Goal: Task Accomplishment & Management: Complete application form

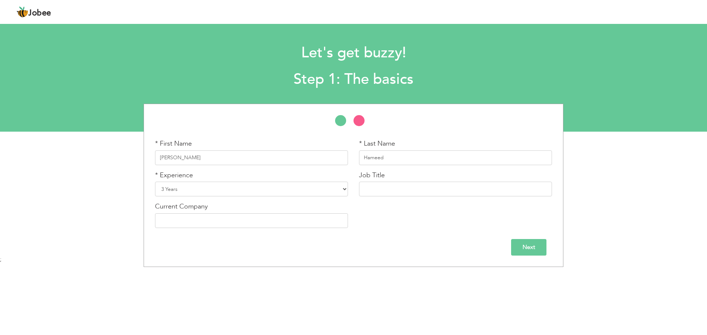
select select "5"
click at [285, 195] on select "Entry Level Less than 1 Year 1 Year 2 Years 3 Years 4 Years 5 Years 6 Years 7 Y…" at bounding box center [251, 189] width 193 height 15
click at [291, 191] on select "Entry Level Less than 1 Year 1 Year 2 Years 3 Years 4 Years 5 Years 6 Years 7 Y…" at bounding box center [251, 189] width 193 height 15
click at [402, 189] on input "text" at bounding box center [455, 189] width 193 height 15
type input "u"
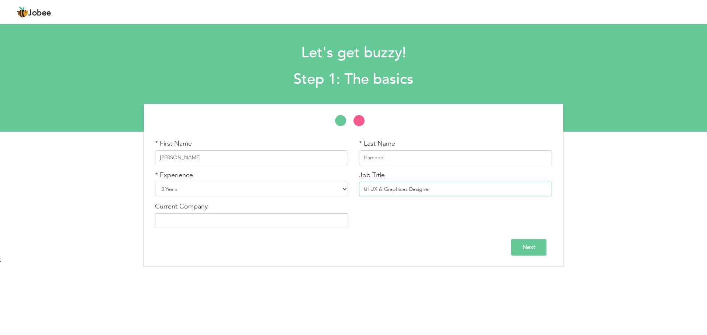
type input "UI UX & Graphices Designer"
click at [327, 226] on input "text" at bounding box center [251, 221] width 193 height 15
type input "innovative unside"
click at [520, 251] on input "Next" at bounding box center [528, 247] width 35 height 17
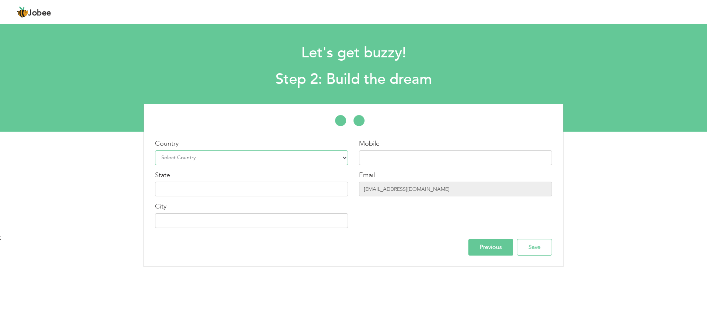
click at [298, 158] on select "Select Country Afghanistan Albania Algeria American Samoa Andorra Angola Anguil…" at bounding box center [251, 158] width 193 height 15
select select "166"
click at [155, 151] on select "Select Country Afghanistan Albania Algeria American Samoa Andorra Angola Anguil…" at bounding box center [251, 158] width 193 height 15
click at [424, 154] on input "text" at bounding box center [455, 158] width 193 height 15
type input "03055802139"
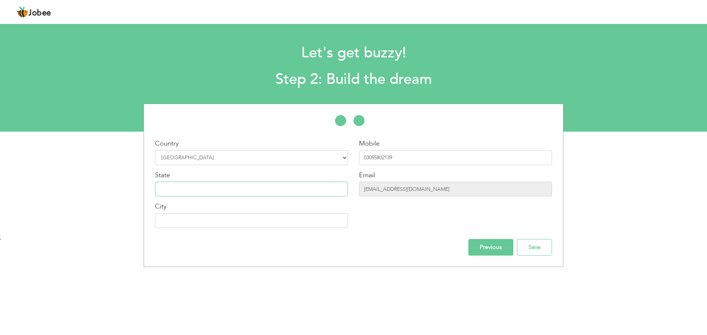
click at [237, 193] on input "text" at bounding box center [251, 189] width 193 height 15
type input "[GEOGRAPHIC_DATA]"
click at [431, 192] on input "[EMAIL_ADDRESS][DOMAIN_NAME]" at bounding box center [455, 189] width 193 height 15
click at [406, 188] on input "[EMAIL_ADDRESS][DOMAIN_NAME]" at bounding box center [455, 189] width 193 height 15
click at [236, 223] on input "text" at bounding box center [251, 221] width 193 height 15
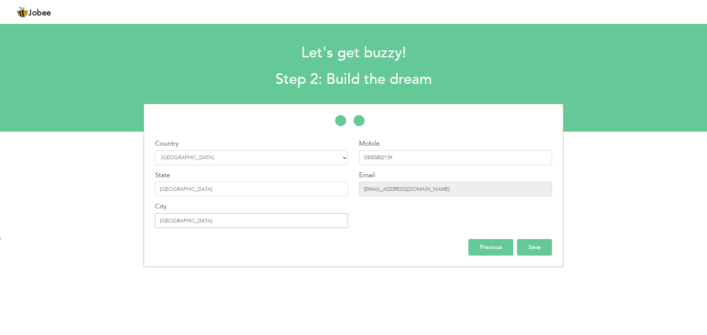
type input "[GEOGRAPHIC_DATA]"
click at [533, 245] on input "Save" at bounding box center [534, 247] width 35 height 17
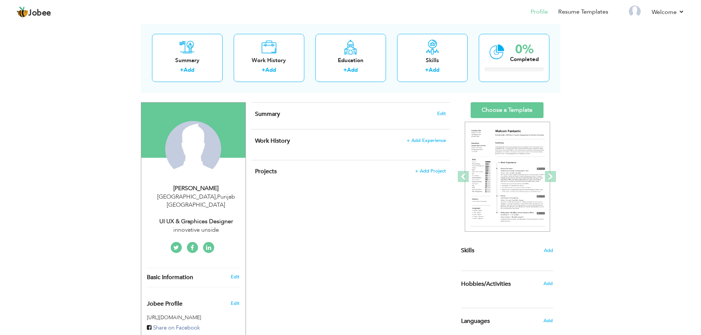
scroll to position [37, 0]
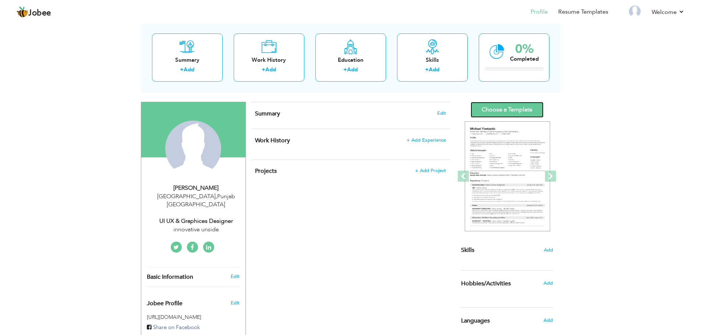
click at [521, 112] on link "Choose a Template" at bounding box center [507, 110] width 73 height 16
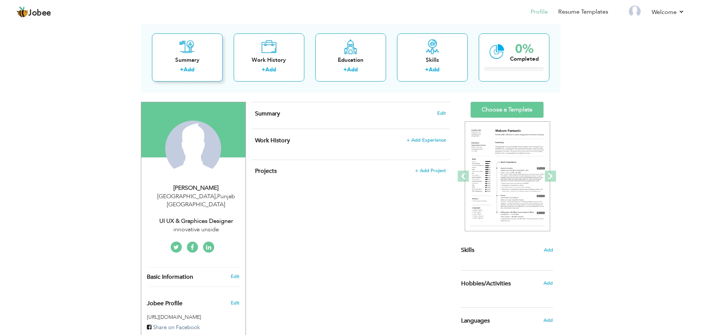
click at [210, 69] on div "+ Add" at bounding box center [187, 71] width 59 height 10
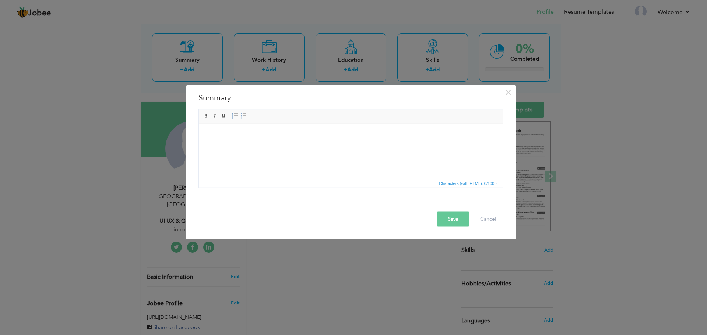
click at [263, 52] on div "× Summary Rich Text Editor, summaryEditor Editor toolbars Basic Styles Bold Ita…" at bounding box center [353, 167] width 707 height 335
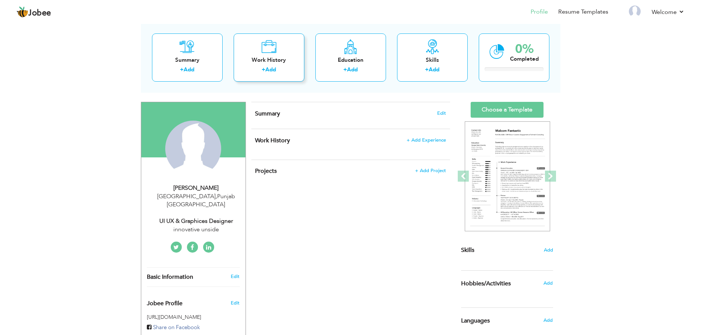
click at [270, 58] on div "Work History" at bounding box center [269, 60] width 59 height 8
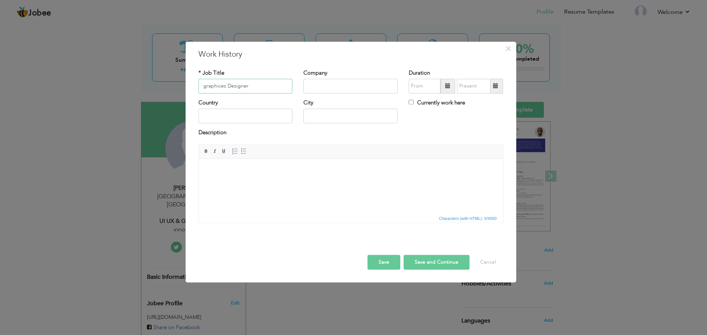
type input "graphices Designer"
click at [320, 88] on input "text" at bounding box center [350, 86] width 94 height 15
click at [421, 85] on input "08/2025" at bounding box center [425, 86] width 32 height 15
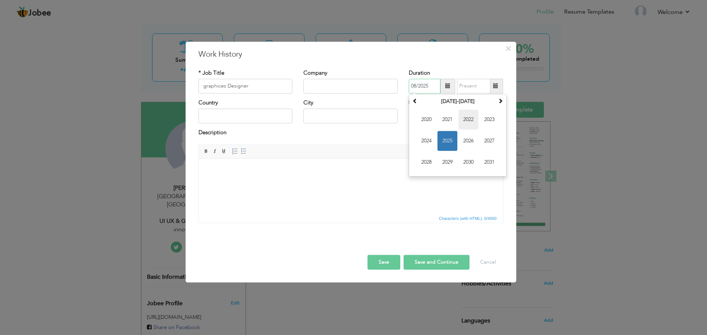
click at [473, 119] on span "2022" at bounding box center [468, 120] width 20 height 20
drag, startPoint x: 428, startPoint y: 162, endPoint x: 230, endPoint y: 0, distance: 255.8
click at [428, 162] on span "Sep" at bounding box center [426, 162] width 20 height 20
type input "09/2022"
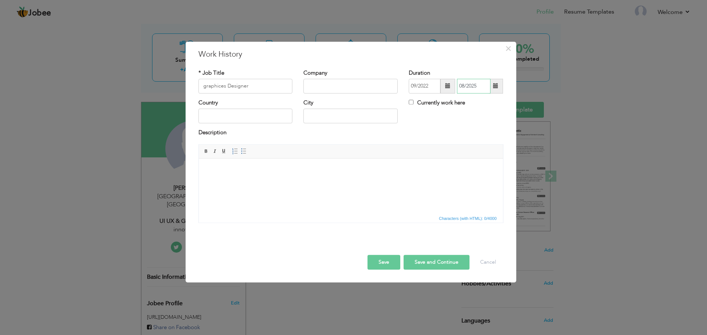
click at [473, 89] on input "08/2025" at bounding box center [474, 86] width 34 height 15
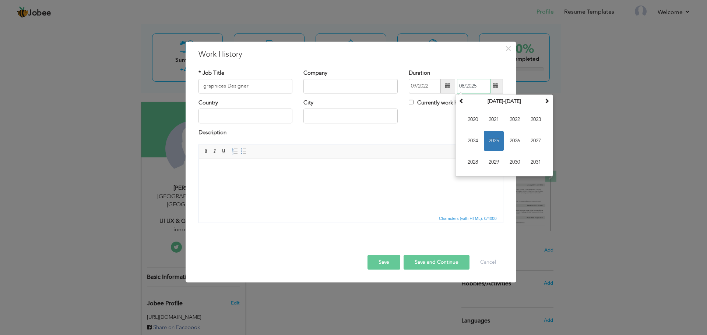
click at [473, 87] on input "08/2025" at bounding box center [474, 86] width 34 height 15
click at [472, 144] on span "2024" at bounding box center [473, 141] width 20 height 20
click at [490, 122] on span "Feb" at bounding box center [494, 120] width 20 height 20
type input "02/2024"
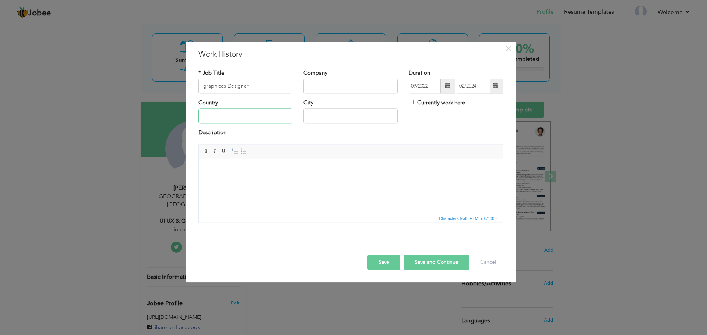
click at [261, 116] on input "text" at bounding box center [245, 116] width 94 height 15
type input "p"
type input "Pakistan"
click at [319, 114] on input "text" at bounding box center [350, 116] width 94 height 15
type input "Lahore"
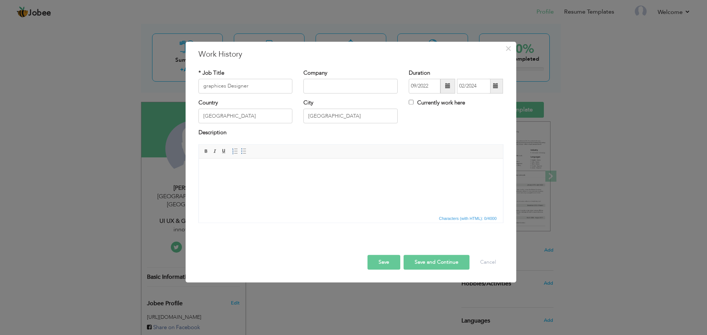
click at [283, 181] on html at bounding box center [350, 170] width 304 height 22
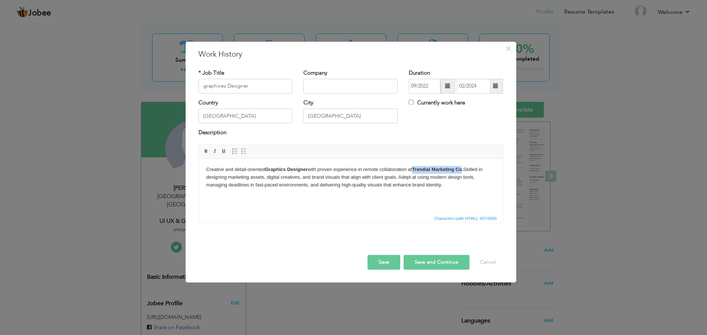
drag, startPoint x: 415, startPoint y: 168, endPoint x: 464, endPoint y: 167, distance: 49.4
click at [463, 167] on strong "Trendial Marketing Co." at bounding box center [437, 170] width 51 height 6
copy strong "Trendial Marketing Co"
click at [335, 90] on input "text" at bounding box center [350, 86] width 94 height 15
paste input "Trendial Marketing Co"
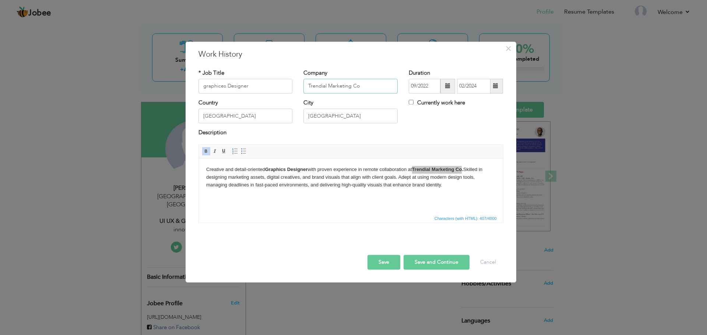
type input "Trendial Marketing Co"
click at [442, 265] on button "Save and Continue" at bounding box center [437, 262] width 66 height 15
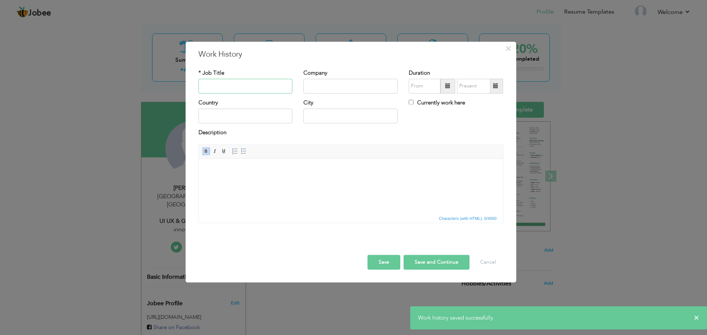
click at [275, 91] on input "text" at bounding box center [245, 86] width 94 height 15
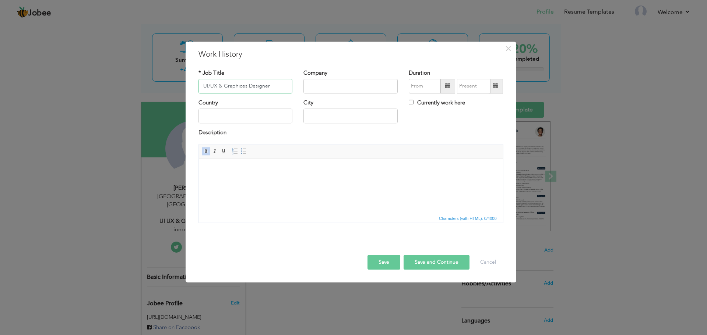
type input "UI/UX & Graphices Designer"
click at [333, 91] on input "text" at bounding box center [350, 86] width 94 height 15
type input "Innovative Inside"
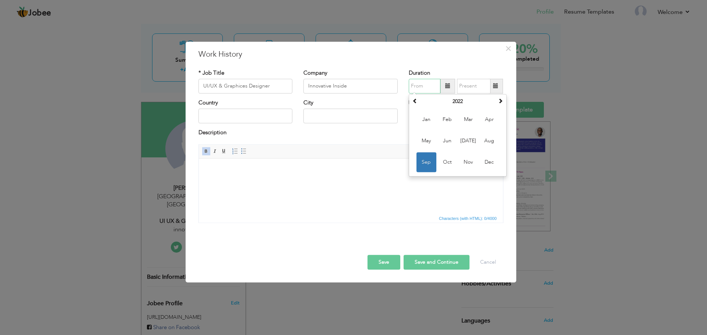
click at [421, 89] on input "text" at bounding box center [425, 86] width 32 height 15
click at [466, 101] on th "2022" at bounding box center [457, 101] width 77 height 11
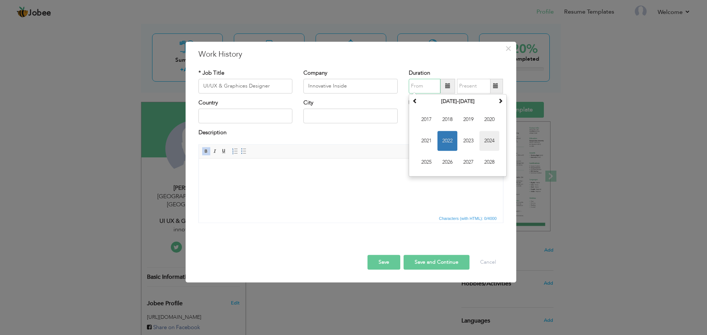
click at [492, 142] on span "2024" at bounding box center [489, 141] width 20 height 20
click at [449, 122] on span "Feb" at bounding box center [447, 120] width 20 height 20
type input "02/2024"
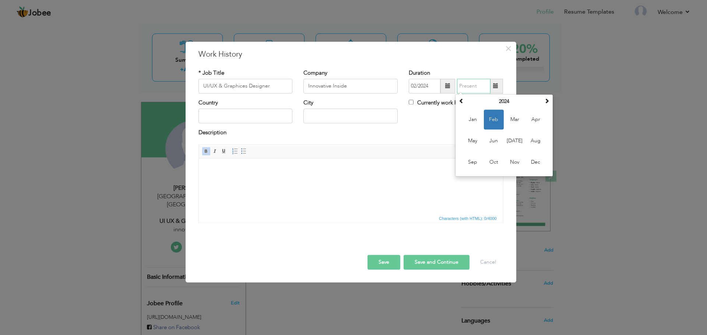
click at [475, 86] on input "text" at bounding box center [474, 86] width 34 height 15
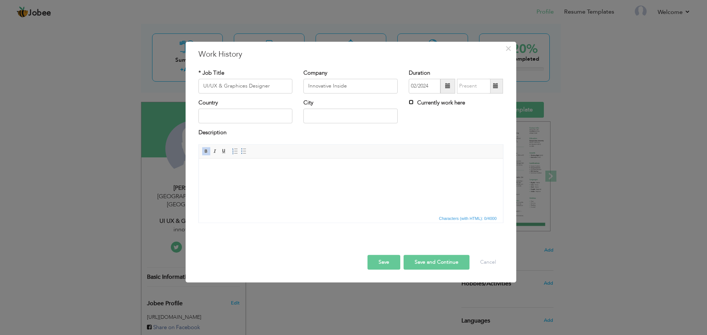
click at [413, 101] on input "Currently work here" at bounding box center [411, 102] width 5 height 5
checkbox input "true"
click at [256, 120] on input "text" at bounding box center [245, 116] width 94 height 15
type input "[GEOGRAPHIC_DATA]"
click at [334, 117] on input "text" at bounding box center [350, 116] width 94 height 15
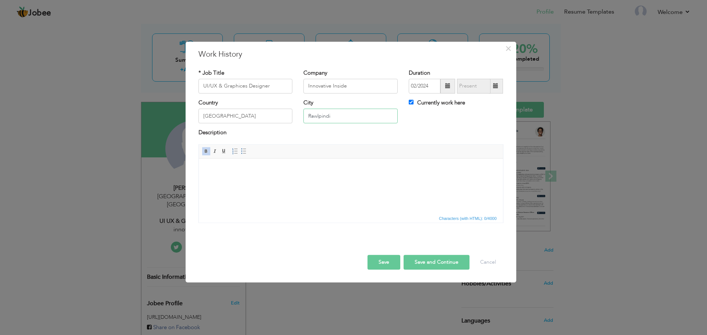
type input "Rawlpindi"
click at [313, 176] on html at bounding box center [350, 170] width 304 height 22
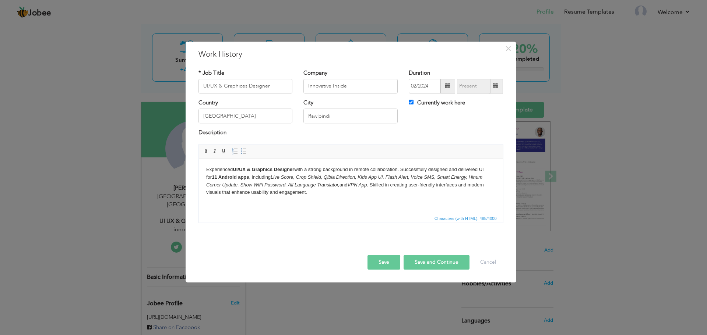
click at [424, 260] on button "Save and Continue" at bounding box center [437, 262] width 66 height 15
checkbox input "false"
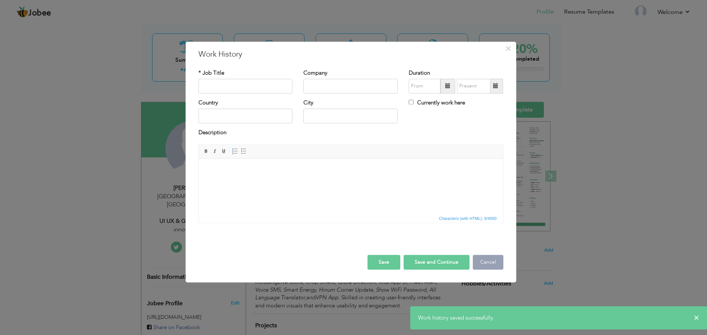
click at [483, 259] on button "Cancel" at bounding box center [488, 262] width 31 height 15
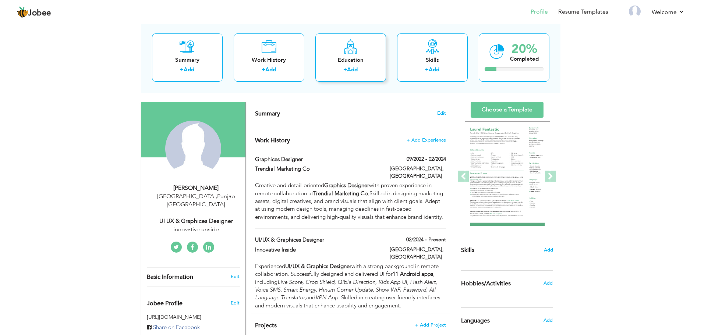
click at [361, 56] on div "Education + Add" at bounding box center [351, 58] width 71 height 48
radio input "true"
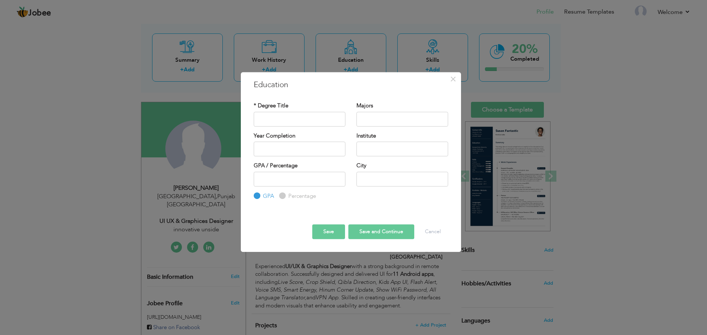
click at [450, 87] on div "× Education" at bounding box center [350, 85] width 205 height 11
click at [454, 83] on span "×" at bounding box center [453, 79] width 6 height 13
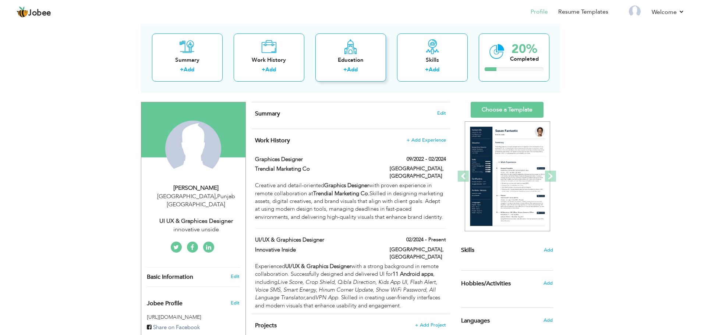
click at [343, 59] on div "Education" at bounding box center [350, 60] width 59 height 8
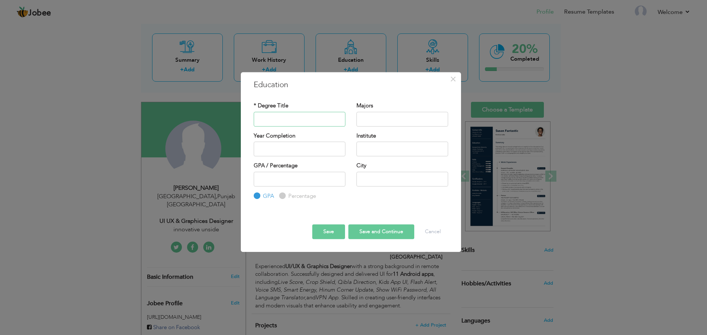
paste input "BS Computer Science"
type input "BS Computer Science"
click at [392, 116] on input "text" at bounding box center [402, 119] width 92 height 15
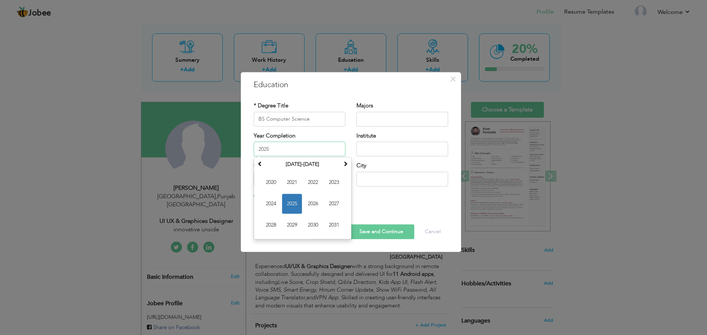
click at [296, 151] on input "2025" at bounding box center [300, 149] width 92 height 15
click at [333, 184] on span "2023" at bounding box center [334, 183] width 20 height 20
type input "2023"
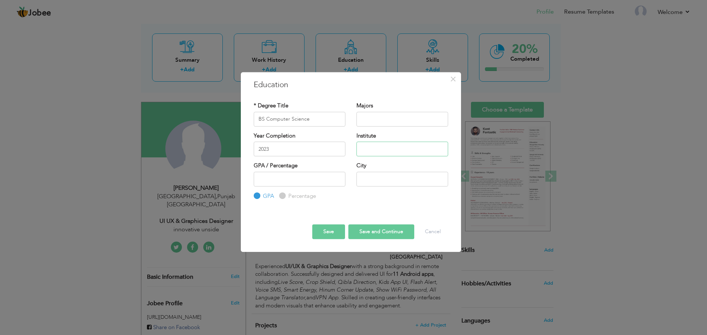
click at [385, 148] on input "text" at bounding box center [402, 149] width 92 height 15
paste input "[GEOGRAPHIC_DATA] (GCU), [GEOGRAPHIC_DATA]"
click at [397, 180] on input "text" at bounding box center [402, 179] width 92 height 15
click at [437, 150] on input "[GEOGRAPHIC_DATA] (GCU), [GEOGRAPHIC_DATA]" at bounding box center [402, 149] width 92 height 15
click at [441, 149] on input "[GEOGRAPHIC_DATA] (GCU), [GEOGRAPHIC_DATA]" at bounding box center [402, 149] width 92 height 15
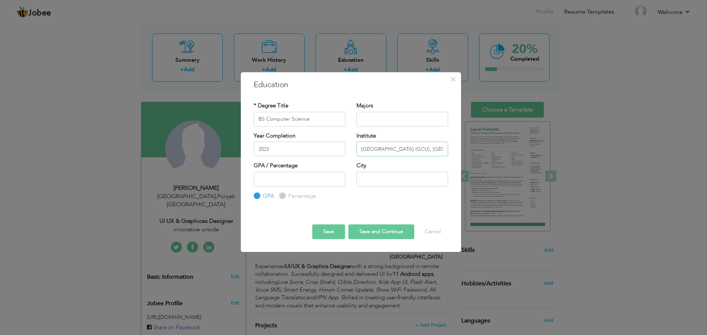
scroll to position [0, 23]
drag, startPoint x: 443, startPoint y: 149, endPoint x: 472, endPoint y: 149, distance: 28.4
click at [472, 149] on div "× Education * Degree Title BS Computer Science Majors 2023 GPA" at bounding box center [353, 167] width 707 height 335
click at [426, 149] on input "[GEOGRAPHIC_DATA] (GCU), [GEOGRAPHIC_DATA]" at bounding box center [402, 149] width 92 height 15
drag, startPoint x: 445, startPoint y: 147, endPoint x: 426, endPoint y: 148, distance: 18.4
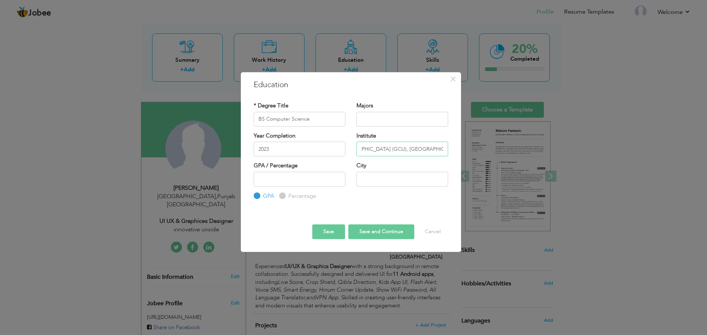
click at [426, 148] on input "[GEOGRAPHIC_DATA] (GCU), [GEOGRAPHIC_DATA]" at bounding box center [402, 149] width 92 height 15
type input "Government College University (GCU)"
click at [401, 180] on input "text" at bounding box center [402, 179] width 92 height 15
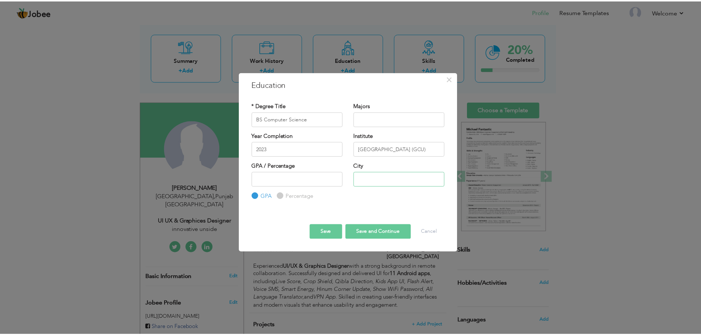
scroll to position [0, 0]
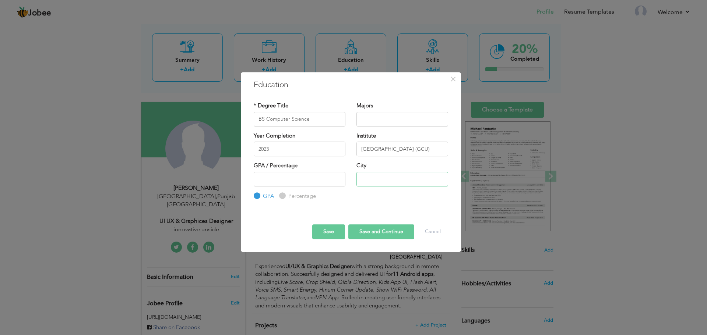
paste input "[GEOGRAPHIC_DATA]"
type input "[GEOGRAPHIC_DATA]"
click at [316, 182] on input "number" at bounding box center [300, 179] width 92 height 15
type input "3.1"
click at [380, 230] on button "Save and Continue" at bounding box center [381, 232] width 66 height 15
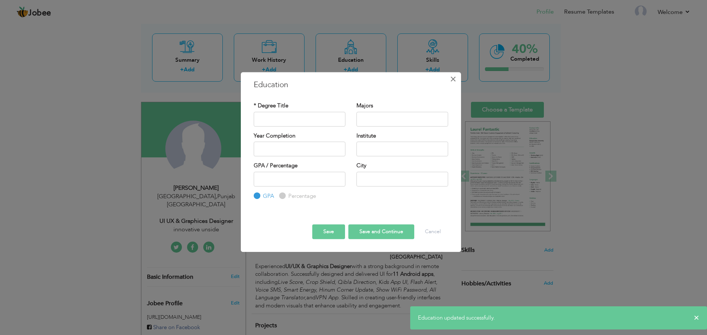
click at [455, 82] on span "×" at bounding box center [453, 79] width 6 height 13
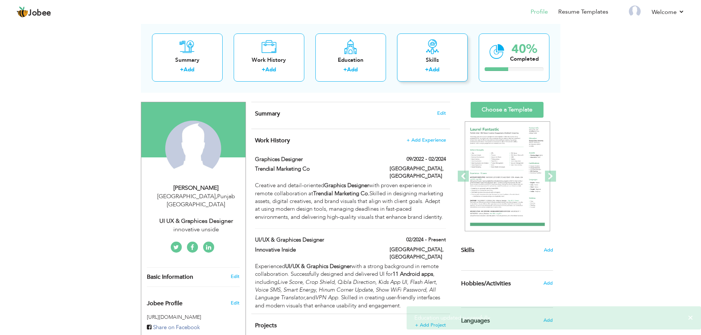
click at [429, 66] on div "Skills + Add" at bounding box center [432, 58] width 71 height 48
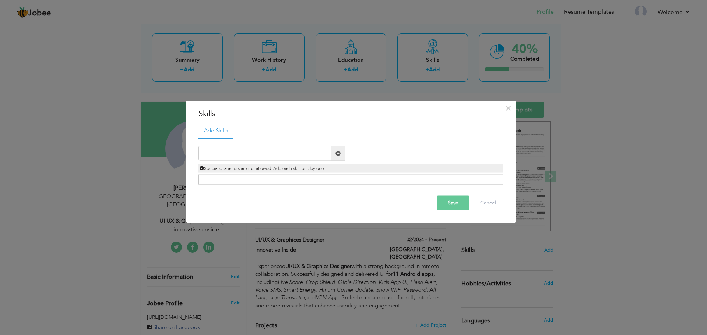
click at [338, 152] on span at bounding box center [337, 153] width 5 height 5
click at [295, 153] on input "text" at bounding box center [264, 153] width 133 height 15
type input "A"
type input "Figma"
click at [337, 154] on span at bounding box center [337, 153] width 5 height 5
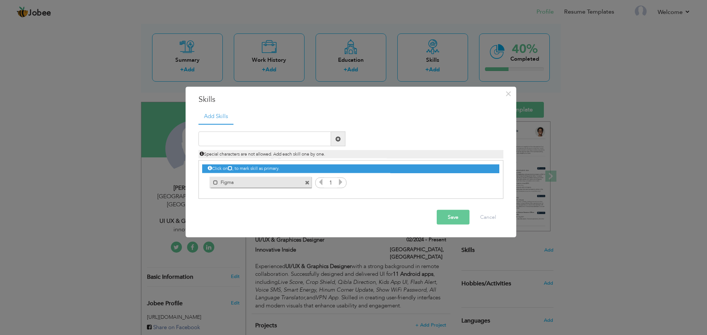
click at [279, 131] on div "Duplicate entry" at bounding box center [350, 161] width 305 height 75
click at [649, 223] on div "× Skills Add Skills Duplicate entry Mark as primary skill. Figma" at bounding box center [353, 167] width 707 height 335
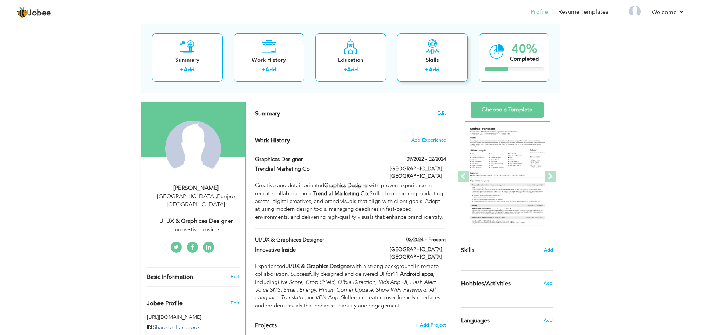
click at [426, 62] on div "Skills" at bounding box center [432, 60] width 59 height 8
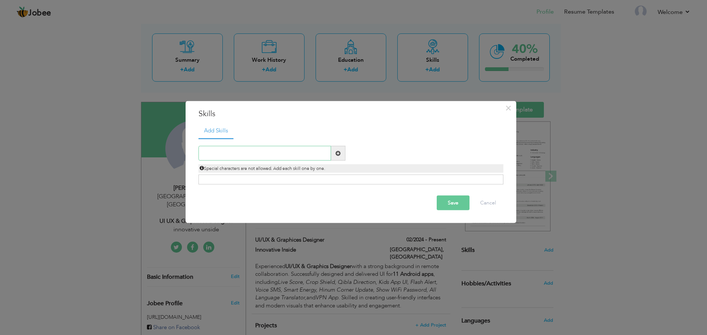
click at [286, 153] on input "text" at bounding box center [264, 153] width 133 height 15
type input "Figma"
click at [339, 154] on span at bounding box center [337, 153] width 5 height 5
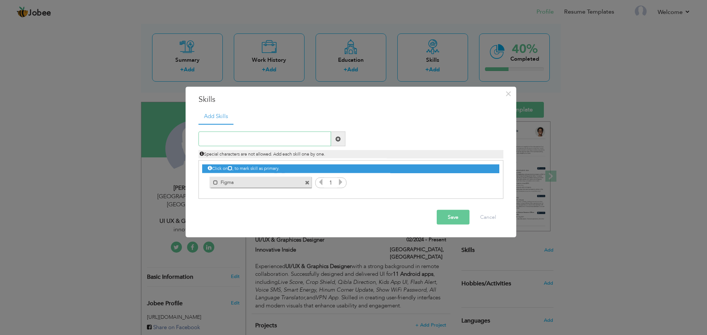
click at [277, 138] on input "text" at bounding box center [264, 139] width 133 height 15
type input "Adobe XD"
click at [337, 141] on span at bounding box center [337, 138] width 5 height 5
click at [297, 140] on input "text" at bounding box center [264, 139] width 133 height 15
type input "Adobe Photoshop"
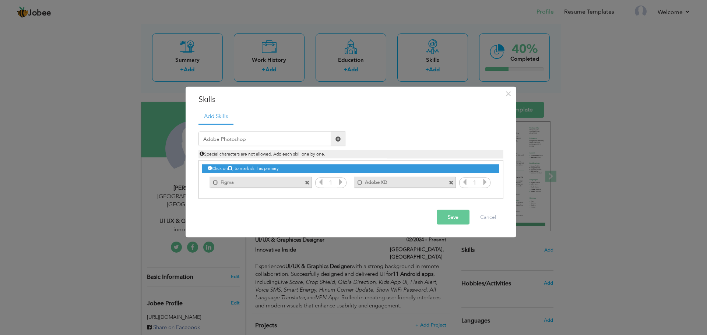
click at [337, 140] on span at bounding box center [337, 138] width 5 height 5
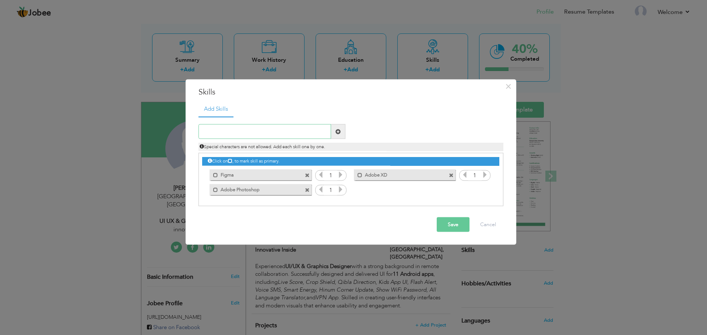
click at [288, 137] on input "text" at bounding box center [264, 131] width 133 height 15
click at [271, 132] on input "Adobe Illus" at bounding box center [264, 131] width 133 height 15
paste input "adobe illustrator"
drag, startPoint x: 235, startPoint y: 130, endPoint x: 219, endPoint y: 127, distance: 16.1
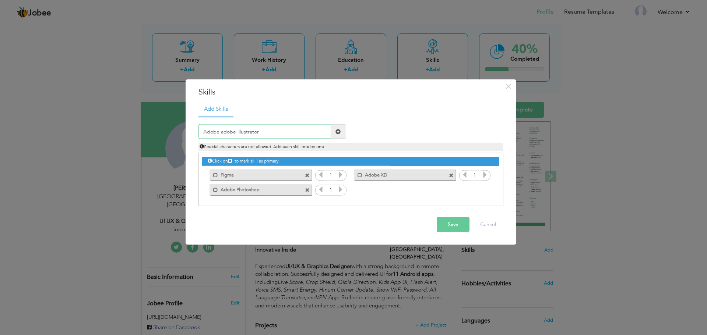
click at [219, 127] on input "Adobe adobe illustrator" at bounding box center [264, 131] width 133 height 15
type input "Adobe illustrator"
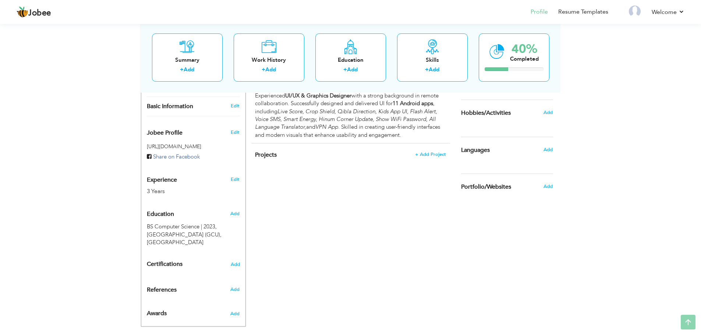
scroll to position [210, 0]
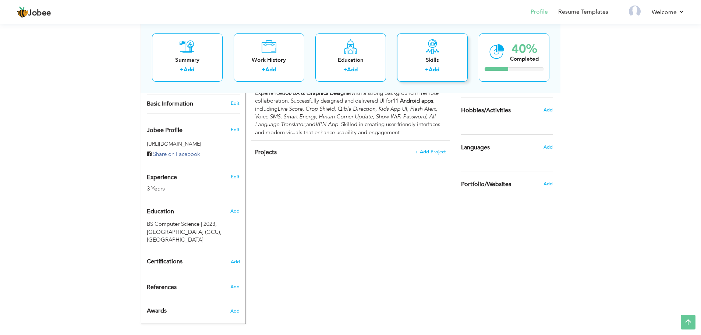
click at [446, 56] on div "Skills" at bounding box center [432, 60] width 59 height 8
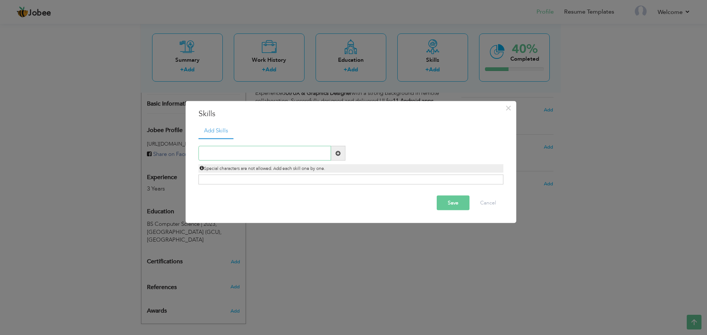
paste input "adobe illustrator"
type input "Adobe illustrator"
drag, startPoint x: 338, startPoint y: 153, endPoint x: 317, endPoint y: 157, distance: 21.4
click at [338, 153] on span at bounding box center [337, 153] width 5 height 5
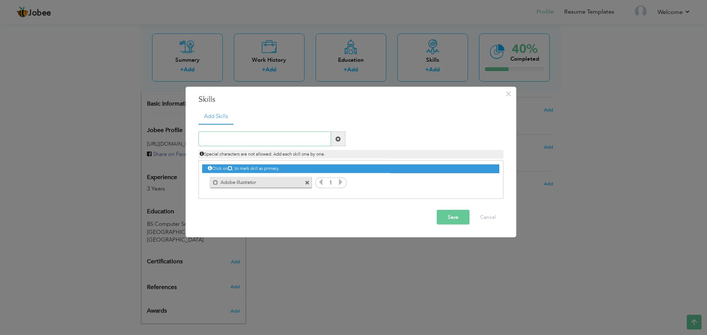
click at [274, 138] on input "text" at bounding box center [264, 139] width 133 height 15
drag, startPoint x: 252, startPoint y: 138, endPoint x: 220, endPoint y: 138, distance: 32.4
click at [220, 138] on input "Adobe illustrator" at bounding box center [264, 139] width 133 height 15
type input "Adobe Photoshop"
click at [337, 139] on span at bounding box center [337, 138] width 5 height 5
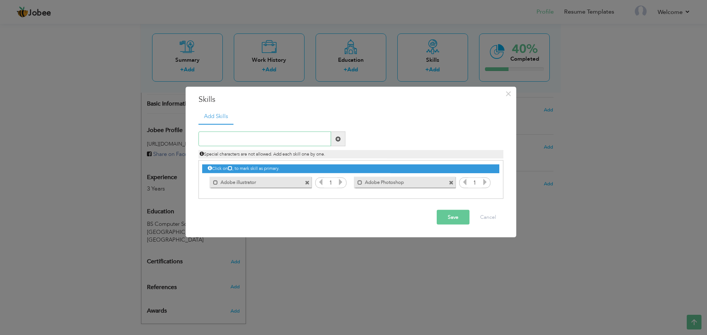
click at [280, 144] on input "text" at bounding box center [264, 139] width 133 height 15
type input "Adobe XD"
click at [339, 137] on span at bounding box center [337, 138] width 5 height 5
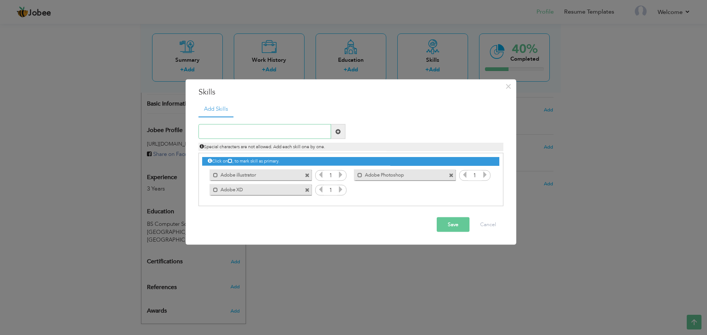
click at [240, 134] on input "text" at bounding box center [264, 131] width 133 height 15
type input "Figma"
click at [337, 129] on span at bounding box center [337, 131] width 5 height 5
click at [283, 134] on input "text" at bounding box center [264, 131] width 133 height 15
type input "Canva"
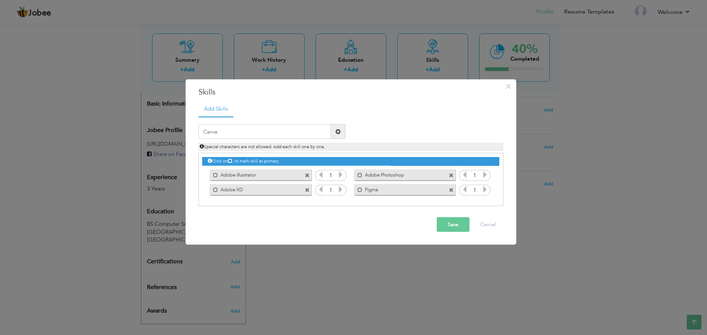
click at [340, 131] on span at bounding box center [337, 131] width 5 height 5
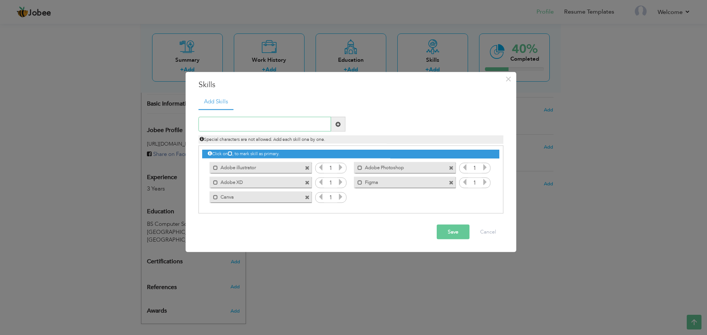
click at [285, 128] on input "text" at bounding box center [264, 124] width 133 height 15
type input "A"
type input "Freepick AI"
click at [341, 124] on span at bounding box center [338, 124] width 14 height 15
click at [280, 121] on input "text" at bounding box center [264, 124] width 133 height 15
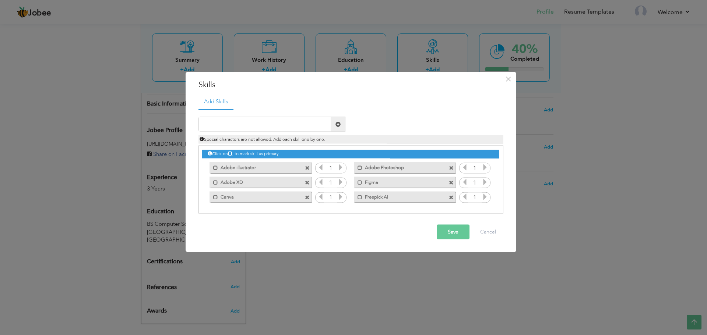
click at [452, 198] on span at bounding box center [451, 197] width 5 height 5
drag, startPoint x: 267, startPoint y: 124, endPoint x: 325, endPoint y: 131, distance: 58.6
click at [267, 124] on input "text" at bounding box center [264, 124] width 133 height 15
paste input "freepik"
type input "freepik AI"
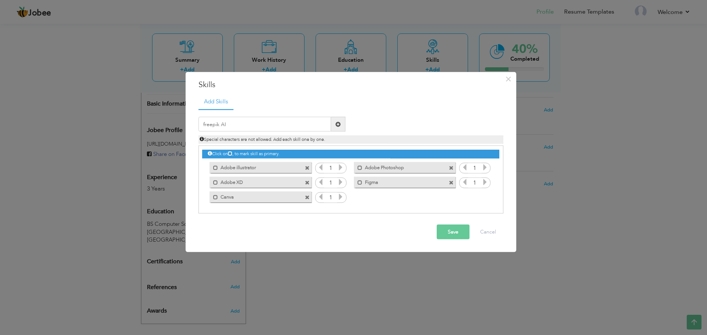
click at [338, 126] on span at bounding box center [337, 123] width 5 height 5
click at [271, 124] on input "text" at bounding box center [264, 124] width 133 height 15
type input "Motiff"
click at [337, 126] on span at bounding box center [337, 123] width 5 height 5
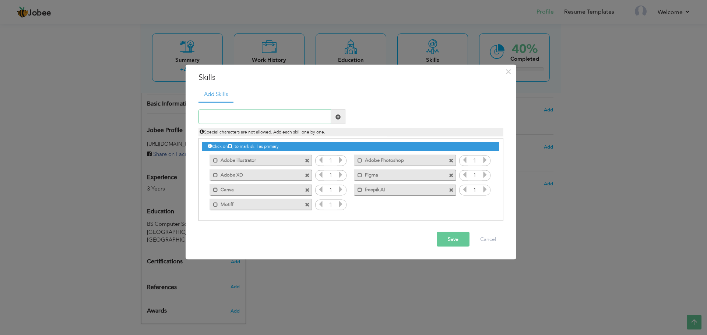
click at [279, 112] on input "text" at bounding box center [264, 117] width 133 height 15
click at [457, 238] on button "Save" at bounding box center [453, 239] width 33 height 15
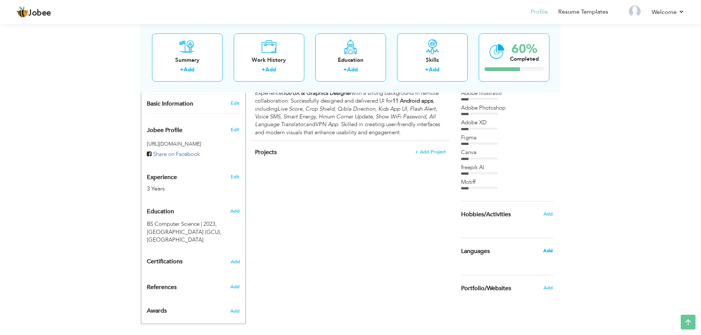
click at [550, 253] on span "Add" at bounding box center [548, 251] width 10 height 7
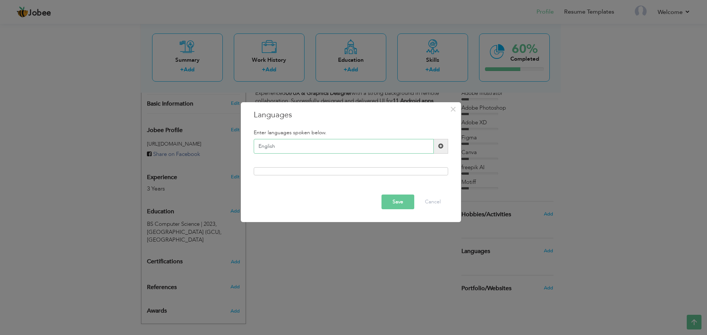
type input "English"
click at [441, 147] on span at bounding box center [440, 146] width 5 height 5
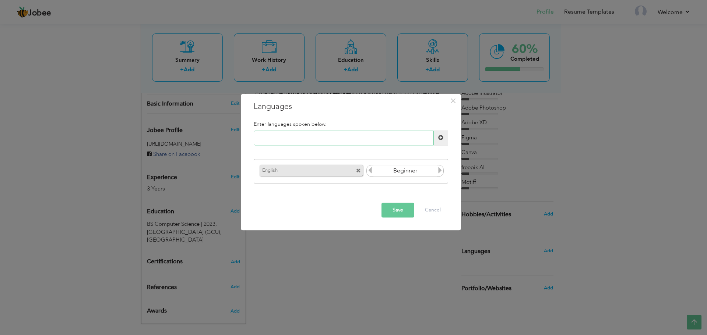
click at [332, 140] on input "text" at bounding box center [344, 138] width 180 height 15
type input "Urdu"
click at [440, 136] on span at bounding box center [440, 137] width 5 height 5
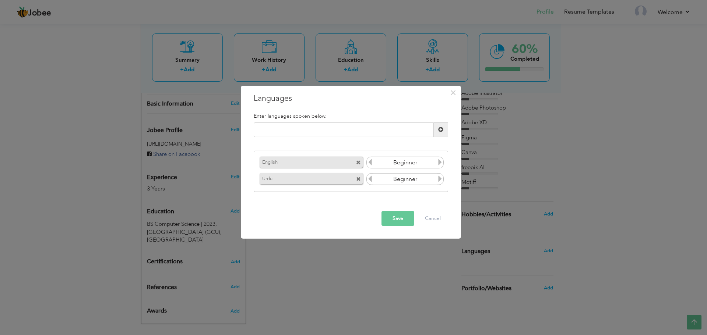
click at [441, 165] on icon at bounding box center [440, 162] width 7 height 7
click at [371, 162] on icon at bounding box center [370, 162] width 7 height 7
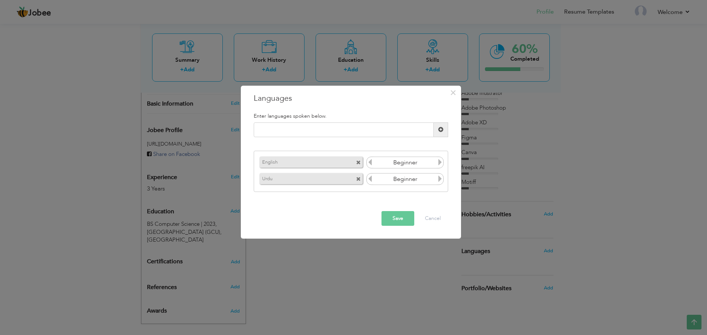
click at [441, 163] on icon at bounding box center [440, 162] width 7 height 7
click at [439, 179] on icon at bounding box center [440, 179] width 7 height 7
click at [405, 220] on button "Save" at bounding box center [397, 218] width 33 height 15
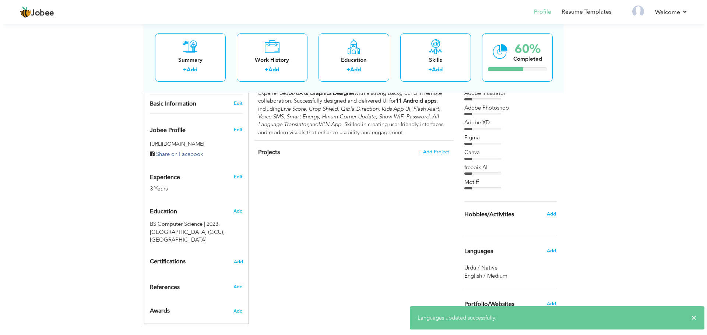
scroll to position [223, 0]
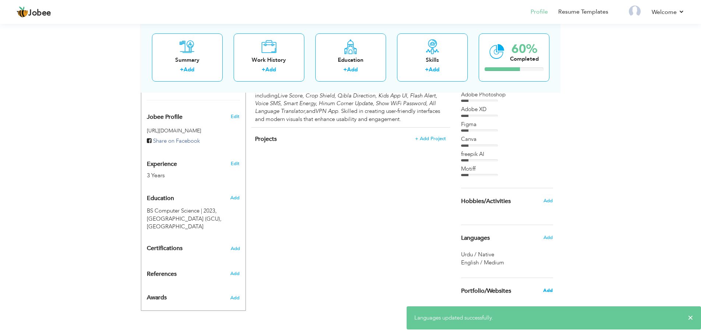
click at [552, 289] on span "Add" at bounding box center [548, 291] width 10 height 7
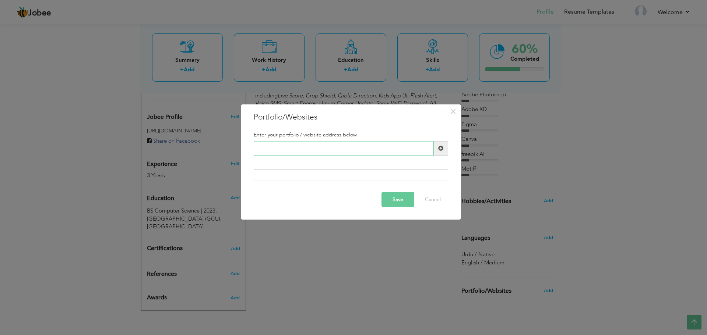
paste input "[URL][DOMAIN_NAME][PERSON_NAME]"
type input "[URL][DOMAIN_NAME][PERSON_NAME]"
click at [440, 149] on span at bounding box center [440, 148] width 5 height 5
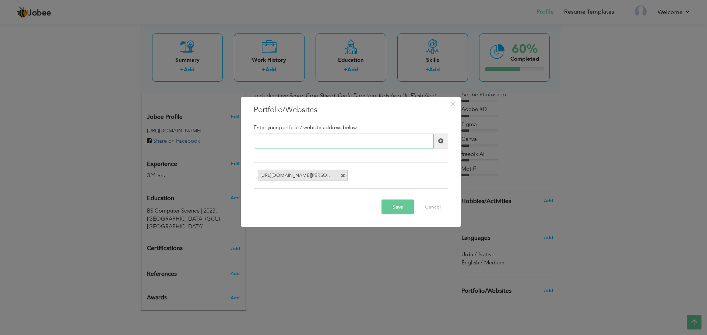
click at [359, 138] on input "text" at bounding box center [344, 141] width 180 height 15
paste input "[URL][DOMAIN_NAME]"
type input "[URL][DOMAIN_NAME]"
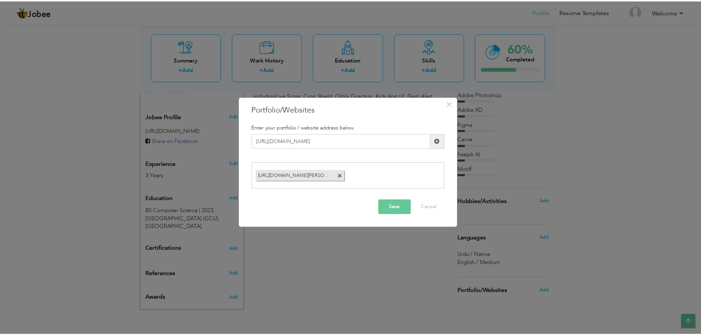
scroll to position [0, 0]
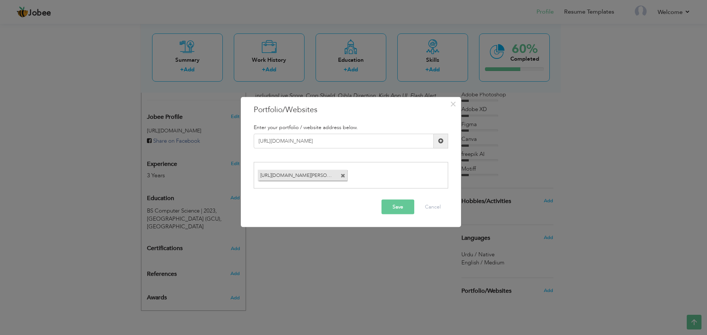
click at [402, 205] on button "Save" at bounding box center [397, 207] width 33 height 15
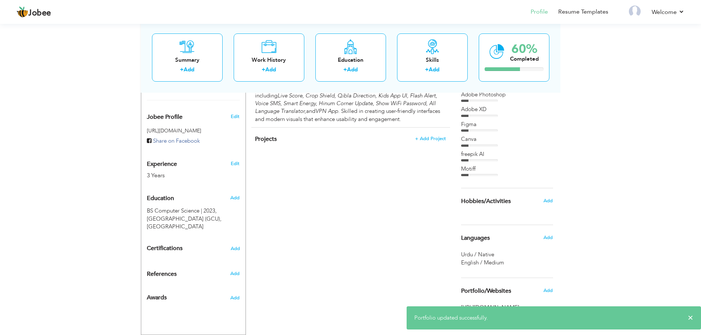
click at [475, 98] on div "Adobe Photoshop" at bounding box center [507, 95] width 92 height 8
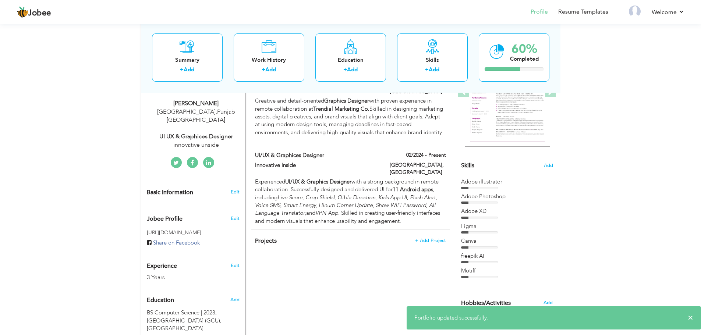
scroll to position [113, 0]
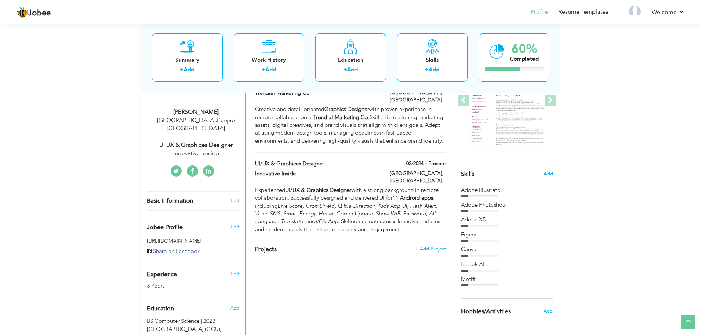
click at [553, 174] on span "Add" at bounding box center [549, 174] width 10 height 7
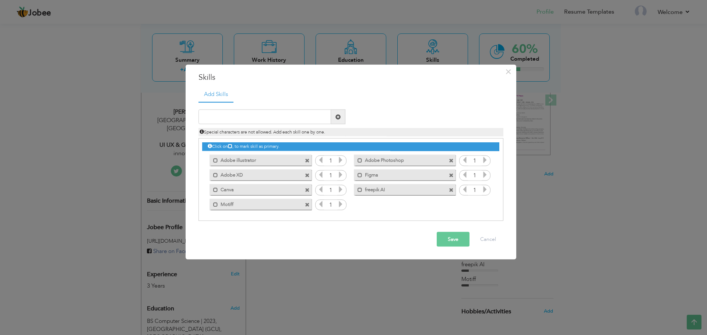
click at [266, 160] on label "Adobe illustrator" at bounding box center [255, 159] width 74 height 9
click at [273, 159] on label "Adobe illustrator" at bounding box center [255, 159] width 73 height 9
click at [342, 162] on icon at bounding box center [340, 160] width 7 height 7
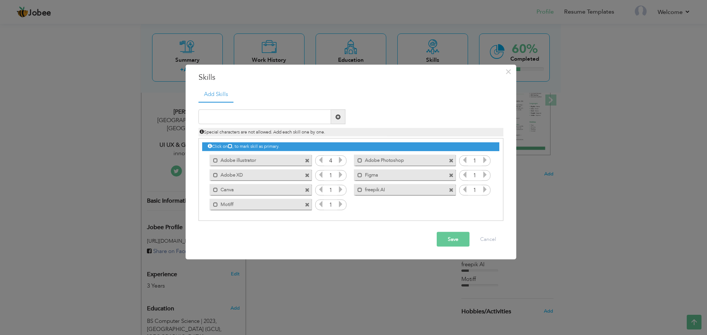
click at [342, 162] on icon at bounding box center [340, 160] width 7 height 7
click at [342, 161] on icon at bounding box center [340, 160] width 7 height 7
click at [342, 160] on icon at bounding box center [340, 160] width 7 height 7
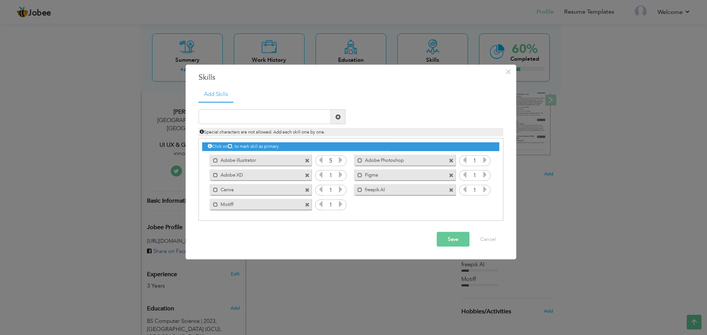
click at [319, 161] on icon at bounding box center [320, 160] width 7 height 7
click at [320, 161] on icon at bounding box center [320, 160] width 7 height 7
click at [341, 173] on icon at bounding box center [340, 175] width 7 height 7
click at [340, 191] on icon at bounding box center [340, 189] width 7 height 7
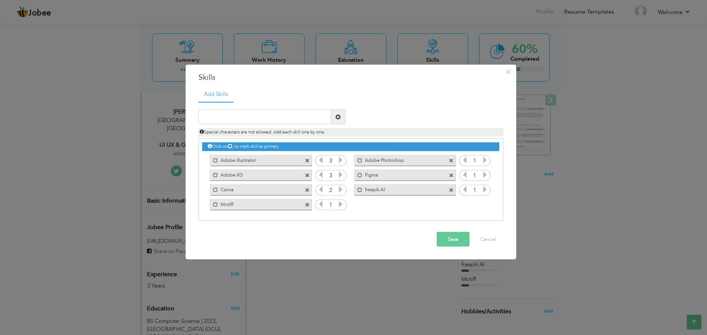
click at [340, 191] on icon at bounding box center [340, 189] width 7 height 7
click at [341, 191] on icon at bounding box center [340, 189] width 7 height 7
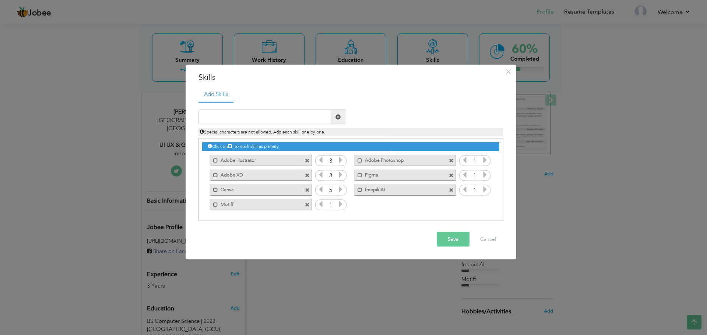
click at [341, 204] on icon at bounding box center [340, 204] width 7 height 7
click at [340, 204] on icon at bounding box center [340, 204] width 7 height 7
click at [340, 203] on icon at bounding box center [340, 204] width 7 height 7
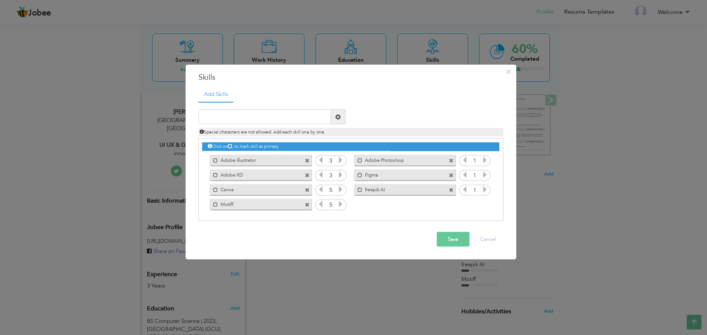
click at [485, 159] on icon at bounding box center [485, 160] width 7 height 7
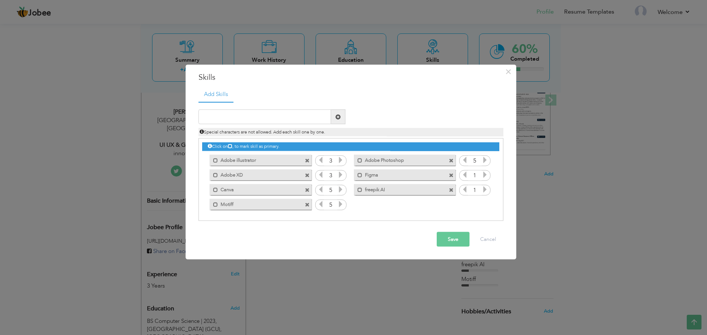
click at [485, 159] on icon at bounding box center [485, 160] width 7 height 7
click at [485, 176] on icon at bounding box center [485, 175] width 7 height 7
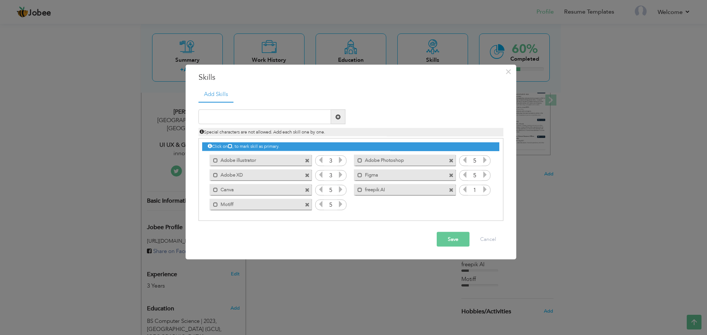
click at [485, 176] on icon at bounding box center [485, 175] width 7 height 7
click at [486, 190] on icon at bounding box center [485, 189] width 7 height 7
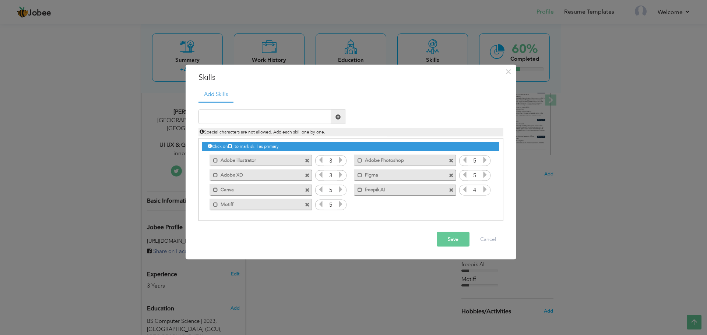
click at [486, 190] on icon at bounding box center [485, 189] width 7 height 7
click at [443, 238] on button "Save" at bounding box center [453, 239] width 33 height 15
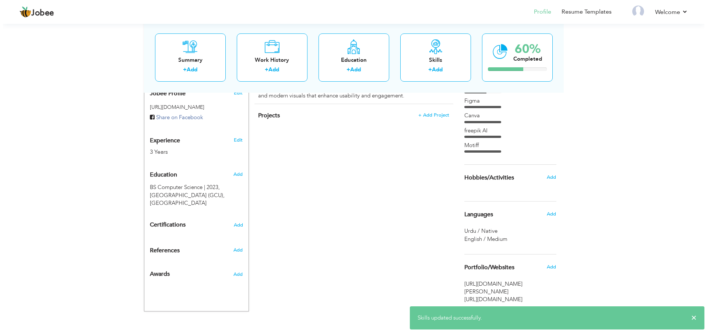
scroll to position [255, 0]
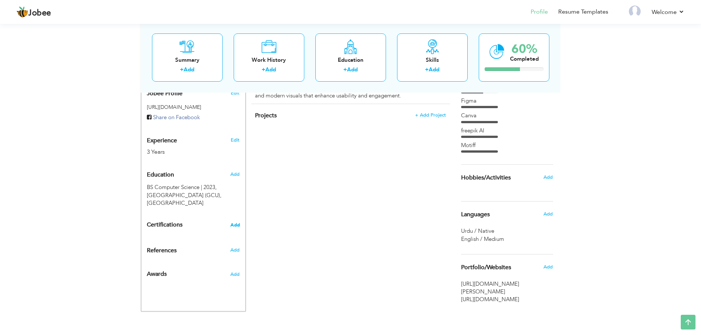
click at [236, 223] on span "Add" at bounding box center [235, 225] width 10 height 5
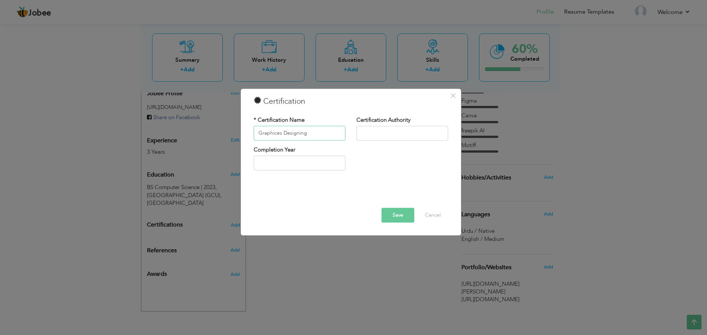
type input "Graphices Designing"
click at [384, 137] on input "text" at bounding box center [402, 133] width 92 height 15
type input "AL-[GEOGRAPHIC_DATA]"
click at [302, 170] on input "2025" at bounding box center [300, 163] width 92 height 15
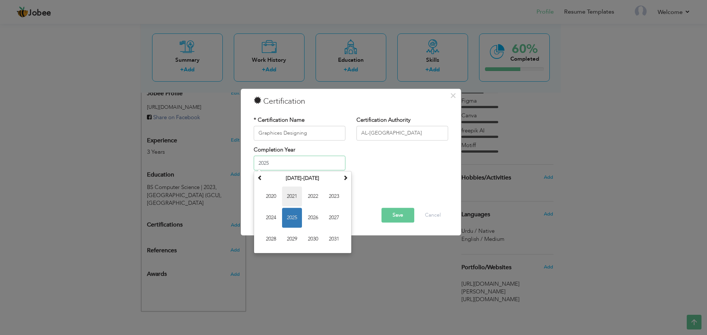
click at [291, 196] on span "2021" at bounding box center [292, 197] width 20 height 20
type input "2021"
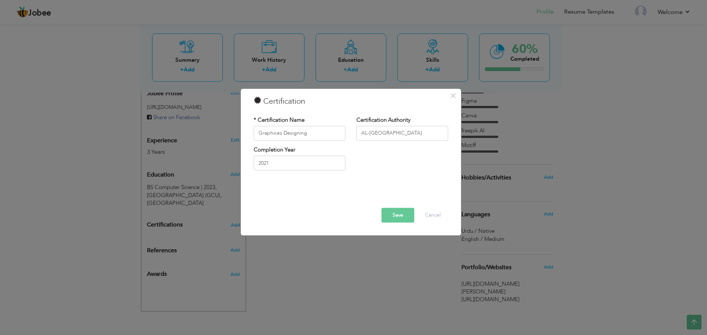
click at [400, 213] on button "Save" at bounding box center [397, 215] width 33 height 15
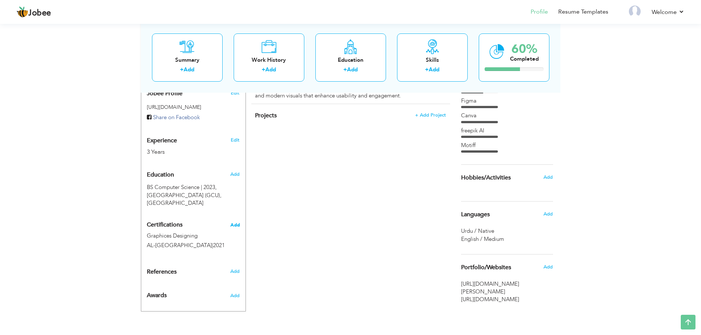
click at [234, 223] on span "Add" at bounding box center [235, 225] width 10 height 5
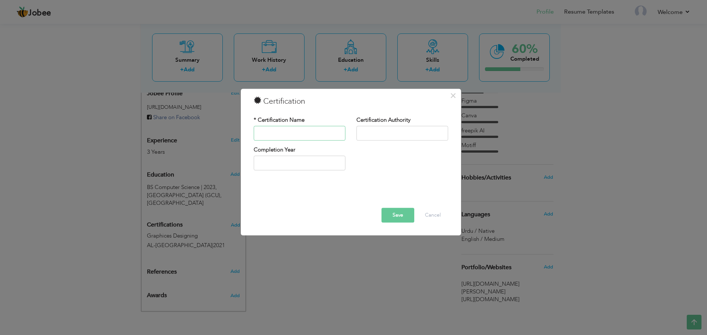
click at [283, 133] on input "text" at bounding box center [300, 133] width 92 height 15
type input "Graphices Designing"
click at [373, 133] on input "text" at bounding box center [402, 133] width 92 height 15
type input "Canva"
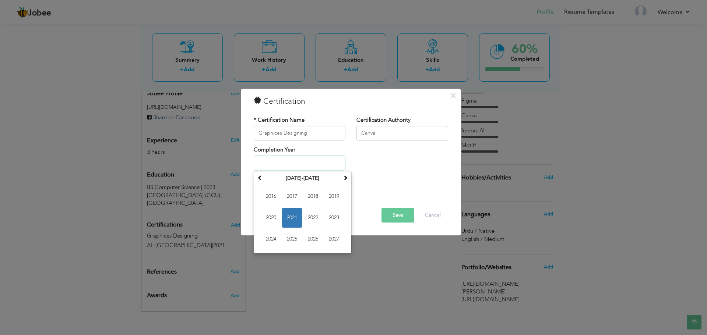
click at [302, 168] on input "text" at bounding box center [300, 163] width 92 height 15
click at [289, 237] on span "2025" at bounding box center [292, 240] width 20 height 20
type input "2025"
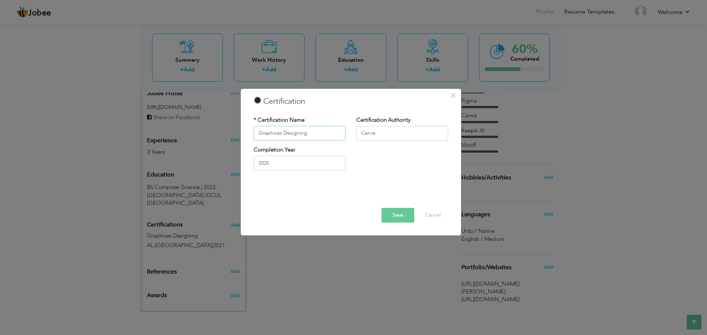
click at [314, 131] on input "Graphices Designing" at bounding box center [300, 133] width 92 height 15
drag, startPoint x: 314, startPoint y: 131, endPoint x: 268, endPoint y: 134, distance: 46.1
click at [268, 134] on input "Graphices Designing" at bounding box center [300, 133] width 92 height 15
type input "Canva Essentials"
click at [400, 216] on button "Save" at bounding box center [397, 215] width 33 height 15
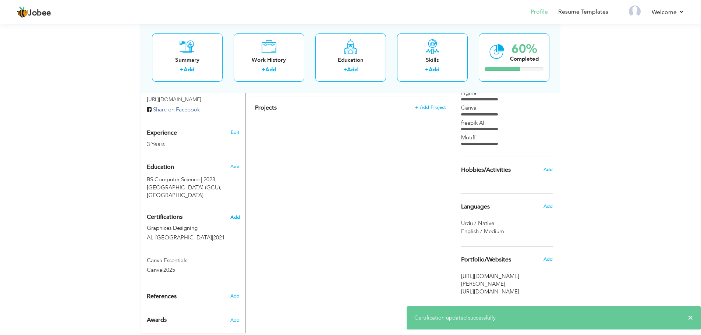
click at [236, 215] on span "Add" at bounding box center [235, 217] width 10 height 5
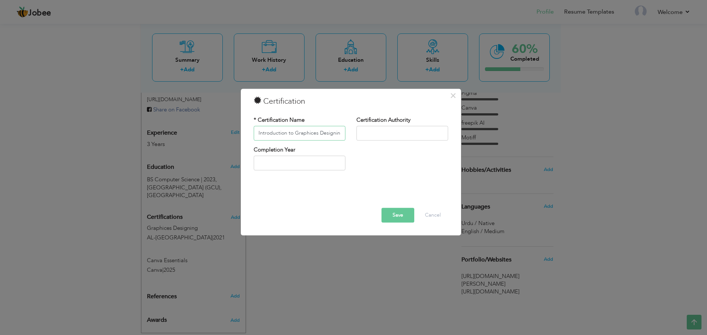
scroll to position [0, 1]
click at [288, 134] on input "Introduction to Graphices Designing" at bounding box center [300, 133] width 92 height 15
click at [293, 132] on input "Introduction To Graphices Designing" at bounding box center [300, 133] width 92 height 15
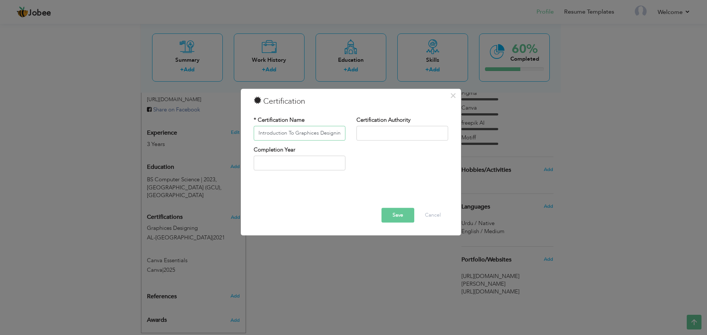
click at [293, 132] on input "Introduction To Graphices Designing" at bounding box center [300, 133] width 92 height 15
type input "Introduction To Graphices Designing"
click at [331, 131] on input "Introduction To Graphices Designing" at bounding box center [300, 133] width 92 height 15
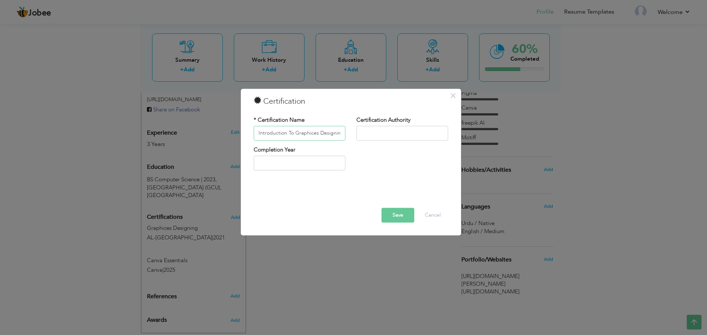
click at [331, 131] on input "Introduction To Graphices Designing" at bounding box center [300, 133] width 92 height 15
click at [386, 133] on input "text" at bounding box center [402, 133] width 92 height 15
type input "[PERSON_NAME]"
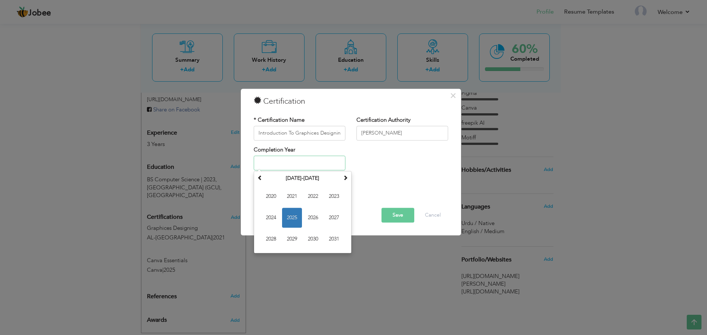
click at [308, 168] on input "text" at bounding box center [300, 163] width 92 height 15
click at [293, 216] on span "2025" at bounding box center [292, 218] width 20 height 20
type input "2025"
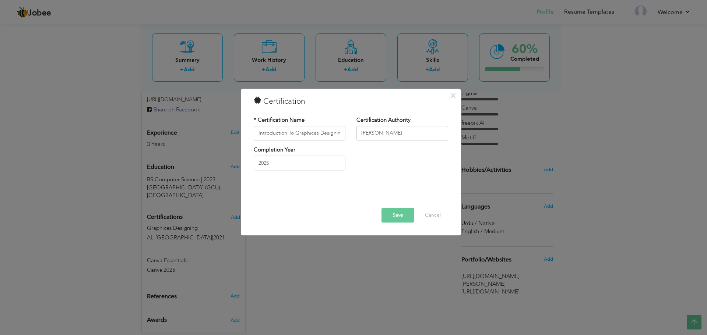
click at [399, 215] on button "Save" at bounding box center [397, 215] width 33 height 15
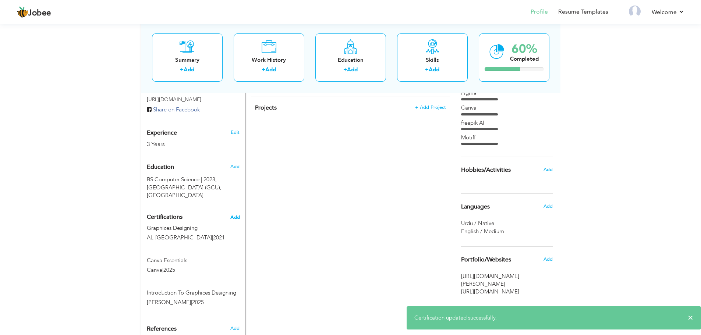
click at [234, 215] on span "Add" at bounding box center [235, 217] width 10 height 5
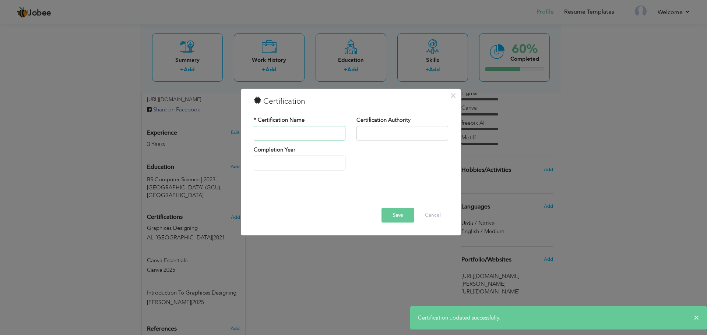
click at [299, 131] on input "text" at bounding box center [300, 133] width 92 height 15
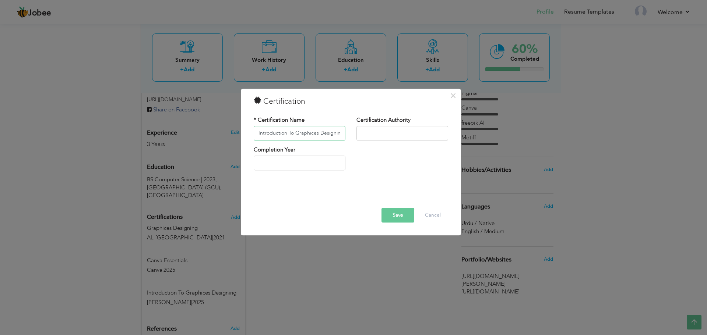
scroll to position [0, 2]
drag, startPoint x: 294, startPoint y: 132, endPoint x: 383, endPoint y: 132, distance: 89.5
click at [383, 132] on div "* Certification Name Introduction To Graphices Designing Certification Authority" at bounding box center [350, 131] width 205 height 30
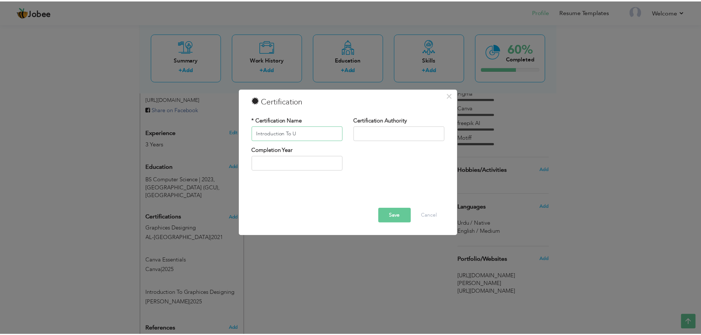
scroll to position [0, 0]
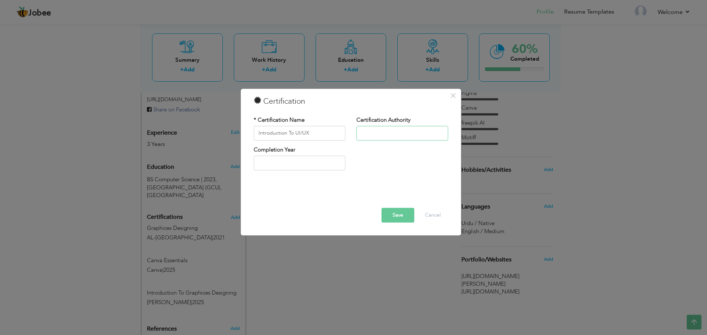
click at [379, 132] on input "text" at bounding box center [402, 133] width 92 height 15
click at [324, 132] on input "Introduction To UI/UX" at bounding box center [300, 133] width 92 height 15
type input "Introduction To UI/UX Design"
click at [380, 135] on input "text" at bounding box center [402, 133] width 92 height 15
type input "[PERSON_NAME]"
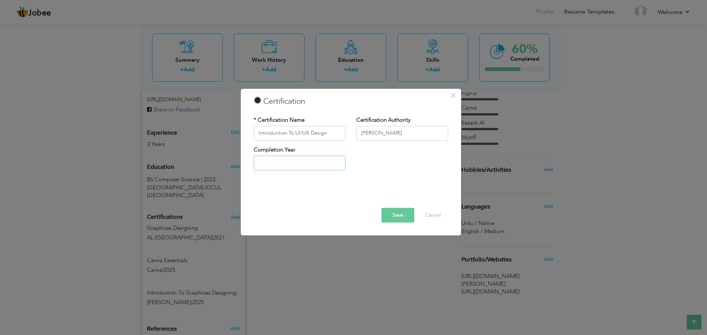
click at [272, 159] on input "text" at bounding box center [300, 163] width 92 height 15
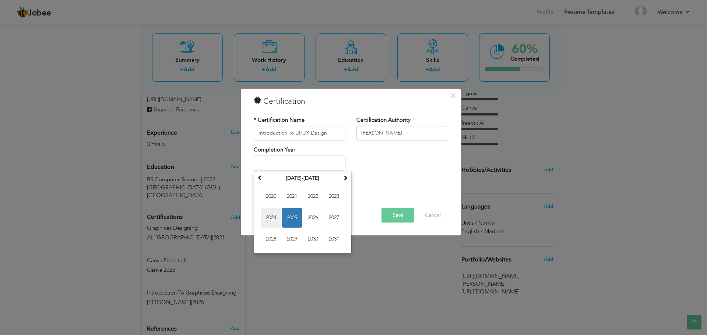
click at [275, 214] on span "2024" at bounding box center [271, 218] width 20 height 20
type input "2024"
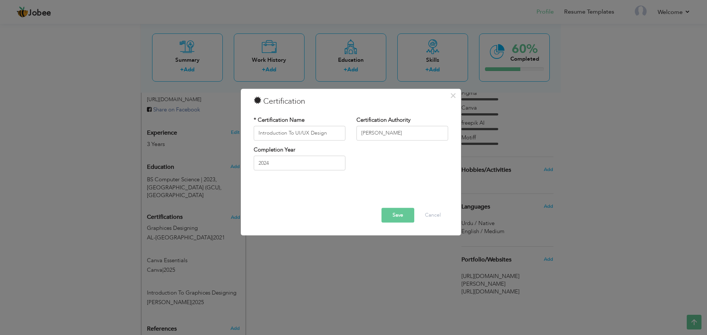
click at [409, 216] on button "Save" at bounding box center [397, 215] width 33 height 15
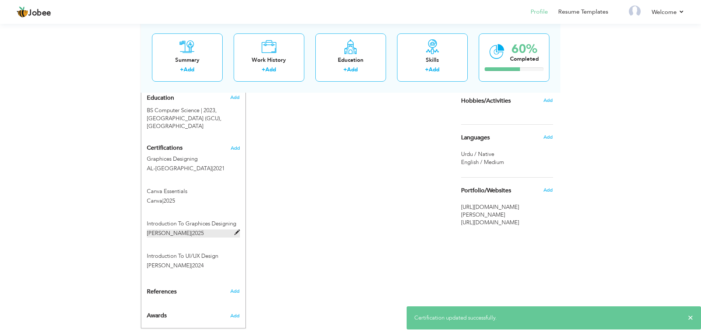
scroll to position [329, 0]
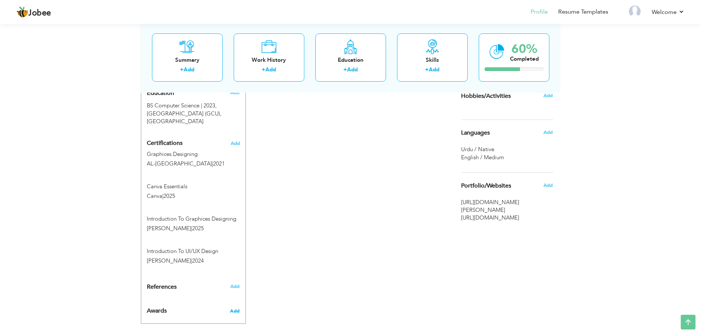
click at [239, 308] on span "Add" at bounding box center [235, 311] width 10 height 7
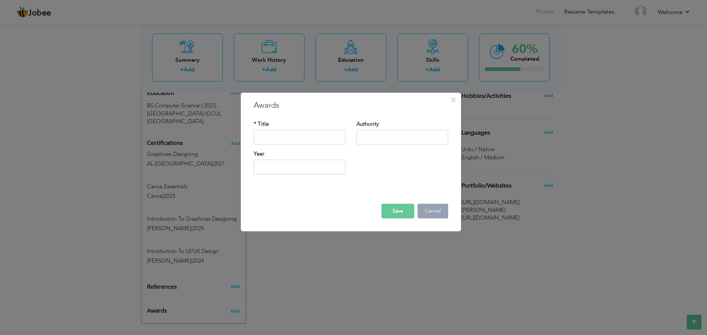
click at [436, 205] on button "Cancel" at bounding box center [432, 211] width 31 height 15
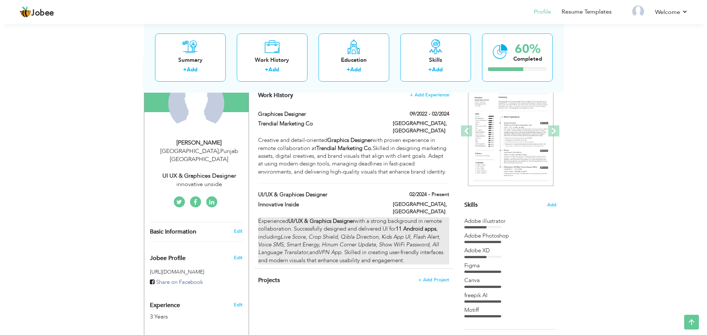
scroll to position [71, 0]
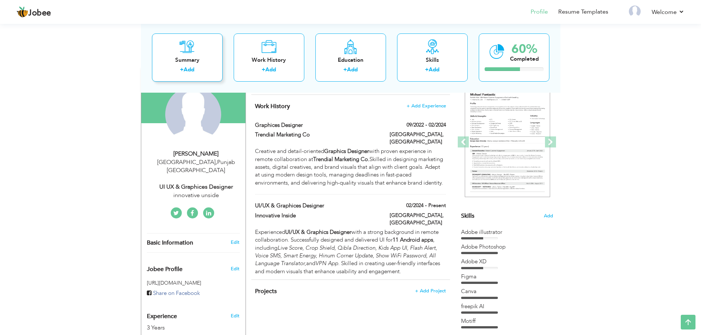
click at [192, 73] on link "Add" at bounding box center [189, 69] width 11 height 7
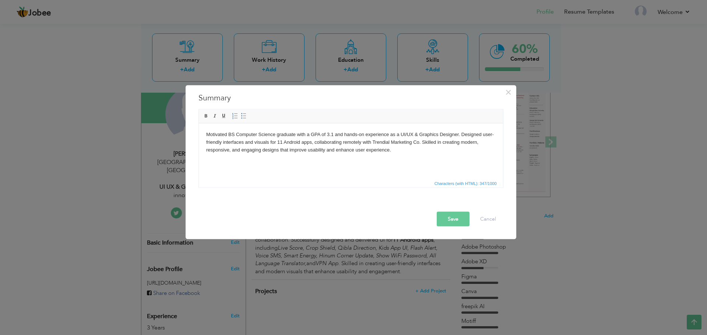
click at [459, 221] on button "Save" at bounding box center [453, 219] width 33 height 15
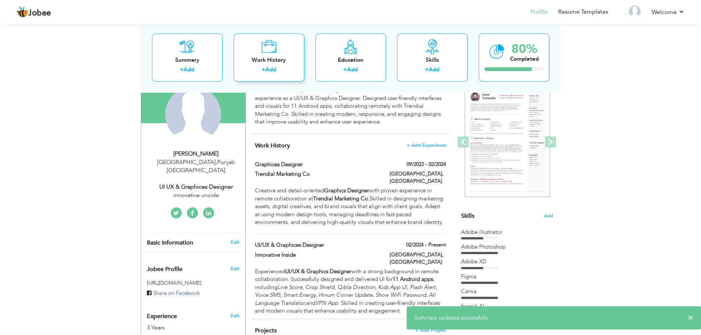
click at [269, 68] on link "Add" at bounding box center [270, 69] width 11 height 7
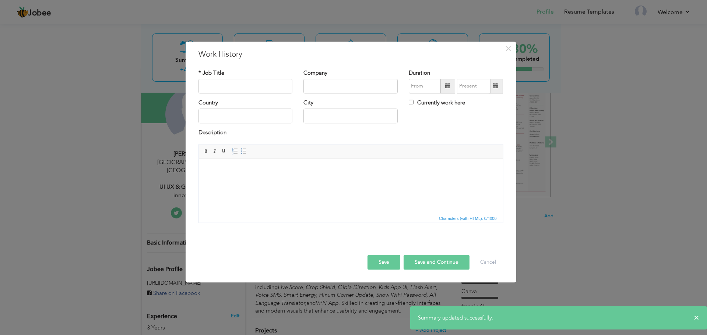
click at [659, 113] on div "× Work History * Job Title Company Duration Currently work here Country" at bounding box center [353, 167] width 707 height 335
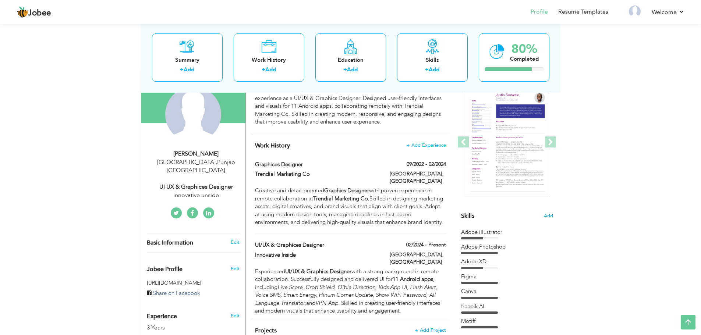
click at [232, 234] on div "Basic Information Edit" at bounding box center [193, 243] width 104 height 19
type input "Muzamal"
type input "Hameed"
type input "03055802139"
select select "number:166"
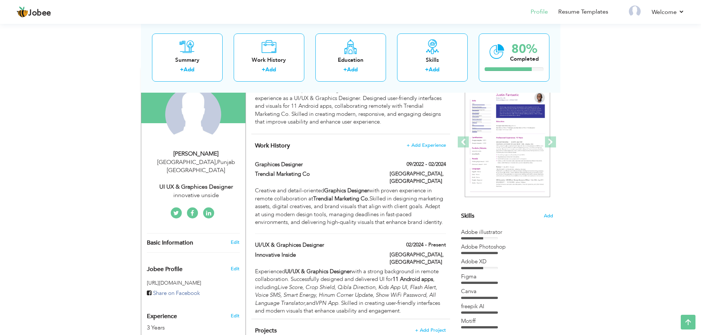
type input "Punjab"
type input "[GEOGRAPHIC_DATA]"
select select "number:5"
type input "innovative unside"
type input "UI UX & Graphices Designer"
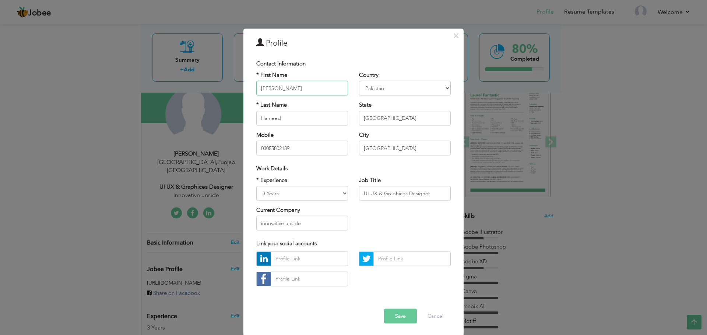
scroll to position [7, 0]
click at [310, 263] on input "text" at bounding box center [309, 257] width 77 height 15
paste input "https://www.linkedin.com/in/muzamal-hameed-876490356?utm_source=share&utm_campa…"
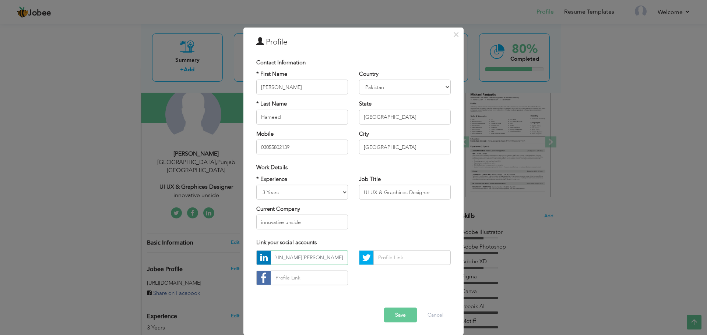
type input "https://www.linkedin.com/in/muzamal-hameed-876490356?utm_source=share&utm_campa…"
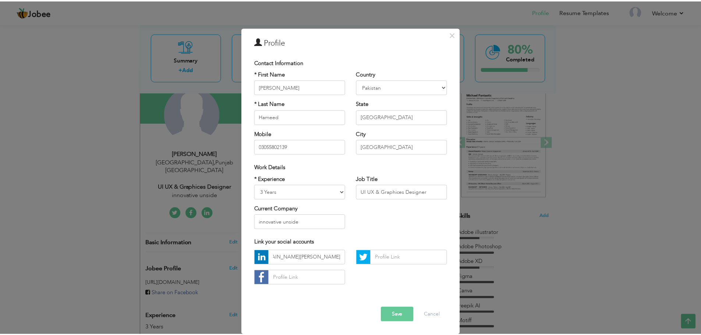
scroll to position [0, 0]
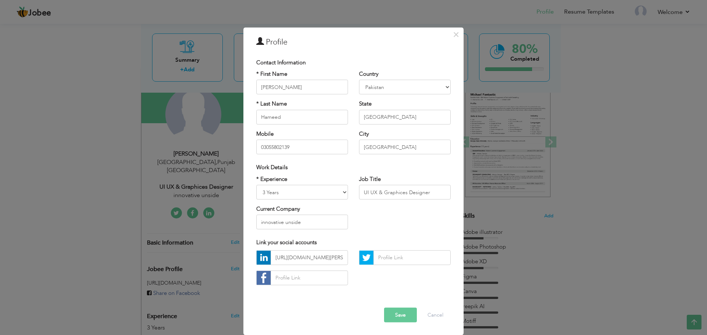
click at [401, 313] on button "Save" at bounding box center [400, 315] width 33 height 15
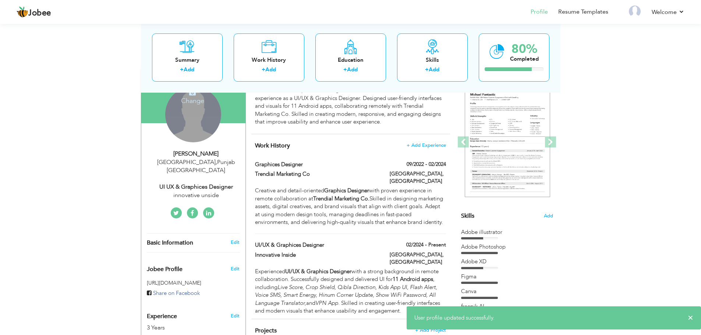
click at [198, 116] on div "Change Remove" at bounding box center [193, 115] width 56 height 56
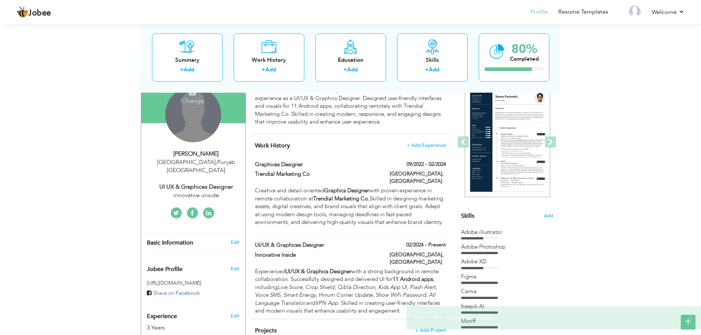
click at [188, 101] on h4 "Change" at bounding box center [192, 96] width 53 height 18
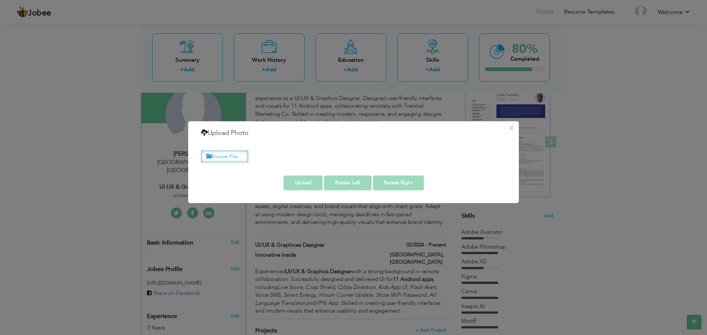
click at [227, 152] on label "Browse File ..." at bounding box center [224, 156] width 47 height 11
click at [0, 0] on input "Browse File ..." at bounding box center [0, 0] width 0 height 0
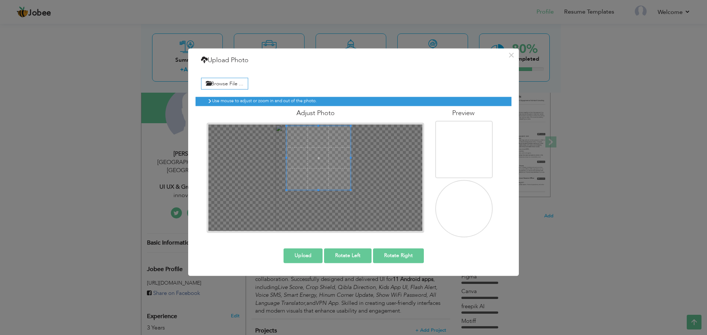
click at [328, 166] on span at bounding box center [318, 158] width 64 height 64
click at [314, 256] on button "Upload" at bounding box center [302, 256] width 39 height 15
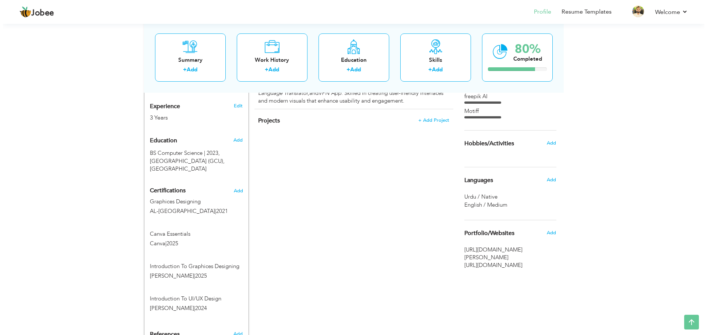
scroll to position [329, 0]
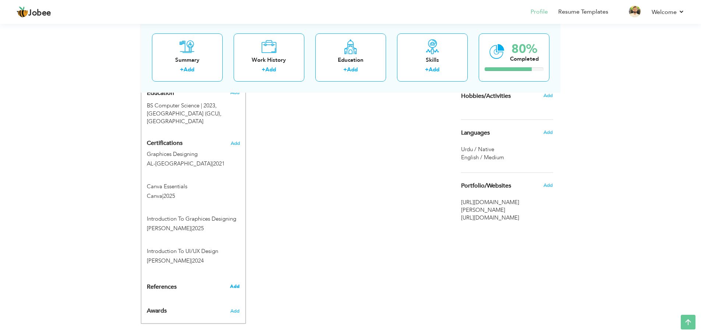
click at [233, 283] on span "Add" at bounding box center [235, 286] width 10 height 7
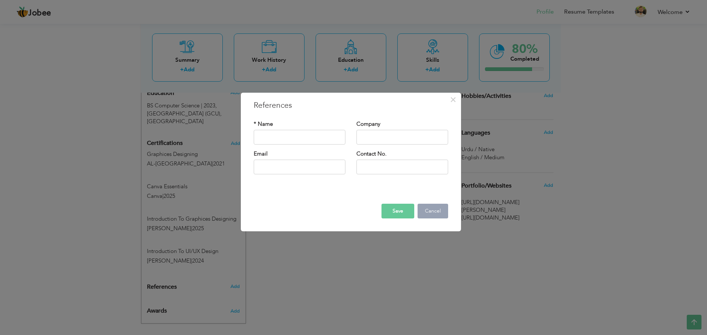
click at [433, 211] on button "Cancel" at bounding box center [432, 211] width 31 height 15
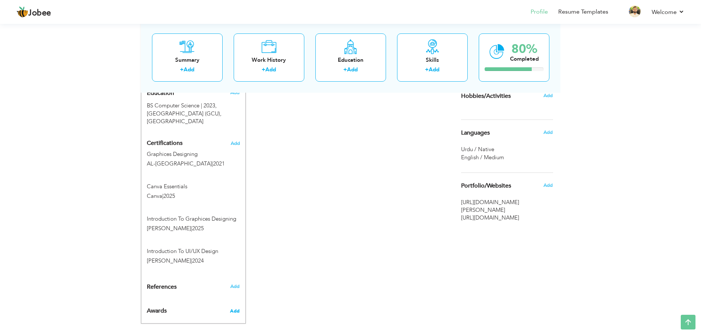
click at [232, 308] on span "Add" at bounding box center [235, 311] width 10 height 7
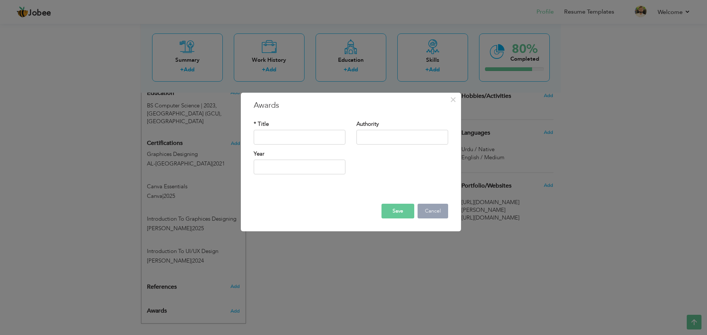
click at [432, 211] on button "Cancel" at bounding box center [432, 211] width 31 height 15
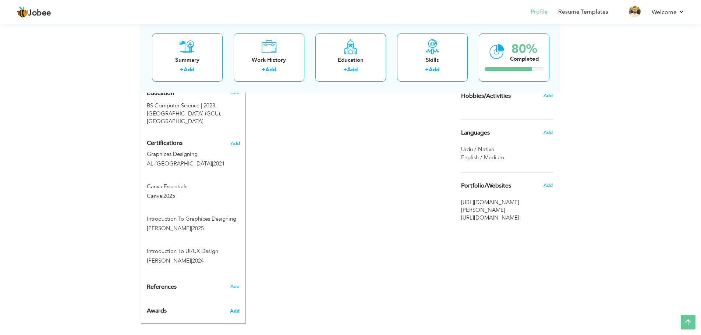
click at [233, 308] on span "Add" at bounding box center [235, 311] width 10 height 7
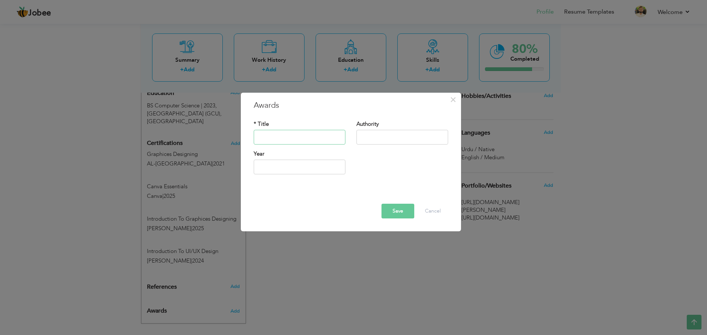
paste input "Outstanding Remote"
type input "Outstanding Remote Grpahices Designer"
click at [374, 140] on input "text" at bounding box center [402, 137] width 92 height 15
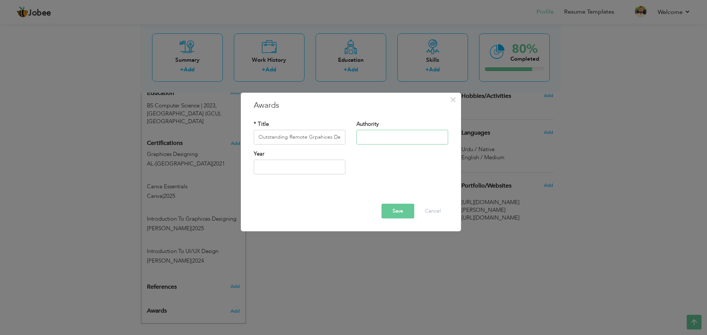
paste input "Trendial Marketing Co. | 2023"
drag, startPoint x: 419, startPoint y: 141, endPoint x: 413, endPoint y: 140, distance: 5.9
click at [413, 140] on input "Trendial Marketing Co. | 2023" at bounding box center [402, 137] width 92 height 15
type input "Trendial Marketing Co."
click at [274, 168] on input "2025" at bounding box center [300, 167] width 92 height 15
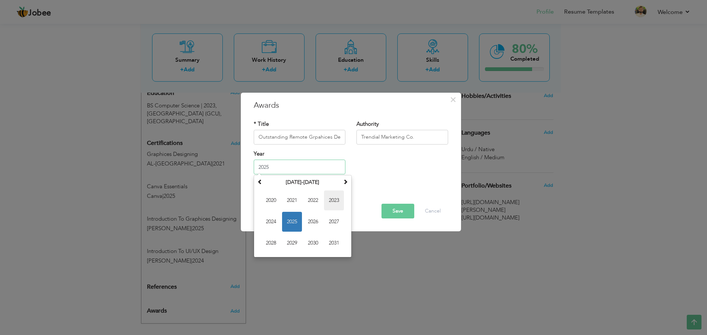
click at [335, 202] on span "2023" at bounding box center [334, 201] width 20 height 20
type input "2023"
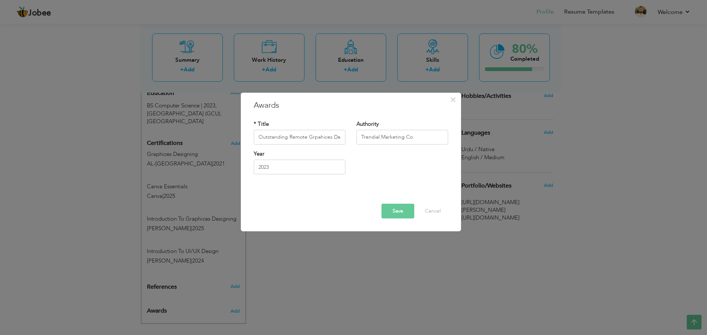
click at [390, 210] on button "Save" at bounding box center [397, 211] width 33 height 15
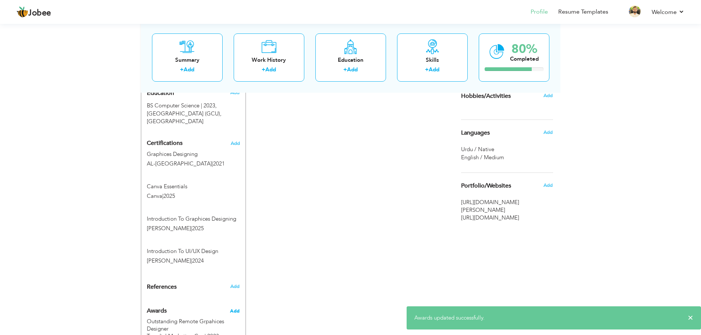
click at [234, 308] on span "Add" at bounding box center [235, 311] width 10 height 7
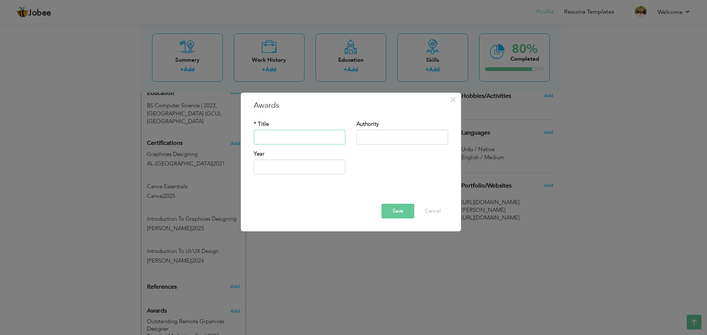
paste input "App Design Achievement (11 Android Projects on Play Store)"
type input "App Design Achievement (11 Android Projects on Play Store)"
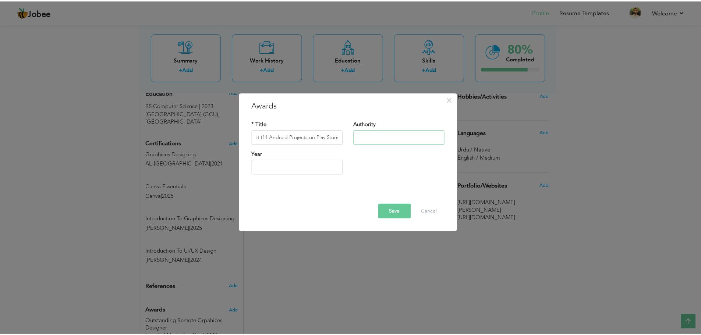
scroll to position [0, 0]
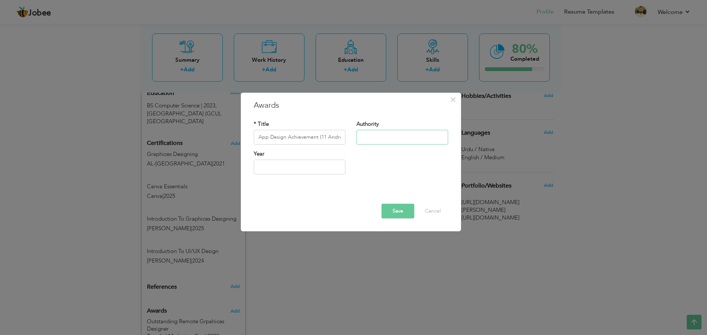
click at [378, 138] on input "text" at bounding box center [402, 137] width 92 height 15
type input "Innovative inside"
click at [309, 168] on input "text" at bounding box center [300, 167] width 92 height 15
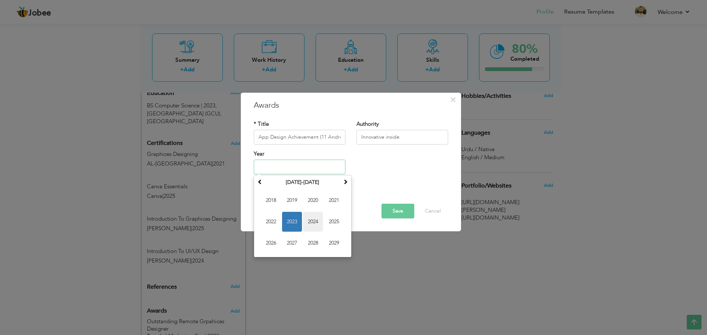
click at [313, 223] on span "2024" at bounding box center [313, 222] width 20 height 20
type input "2024"
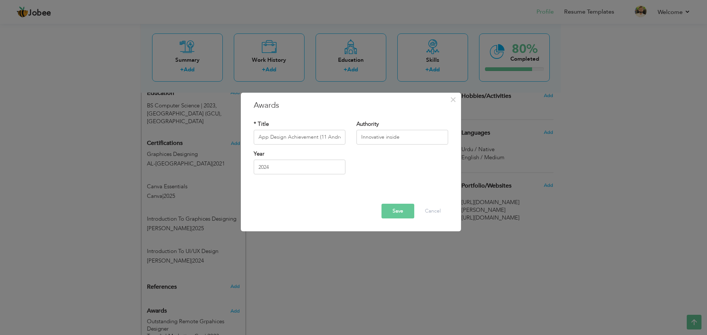
click at [396, 207] on button "Save" at bounding box center [397, 211] width 33 height 15
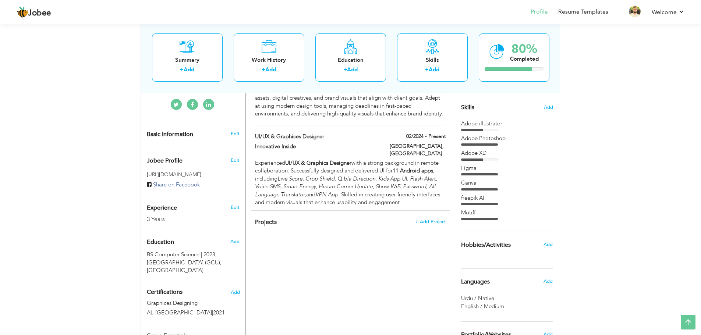
scroll to position [182, 0]
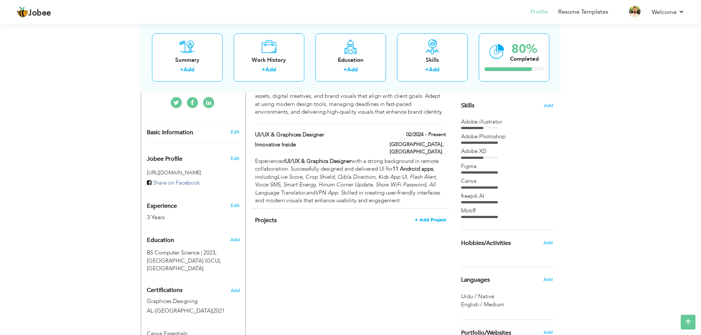
click at [427, 218] on span "+ Add Project" at bounding box center [430, 220] width 31 height 5
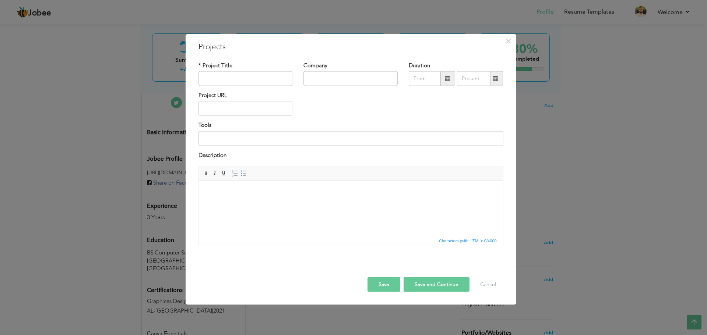
click at [567, 186] on div "× Projects * Project Title Company Duration Project URL Tools Description" at bounding box center [353, 167] width 707 height 335
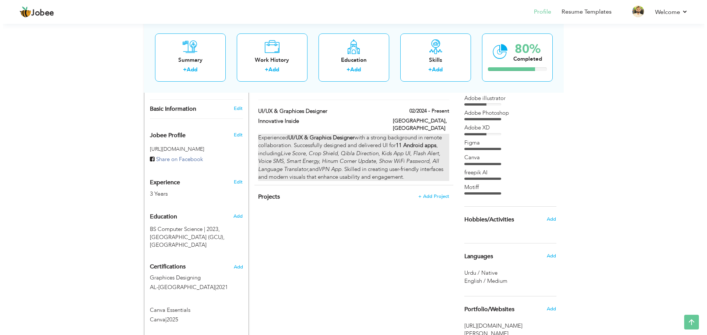
scroll to position [221, 0]
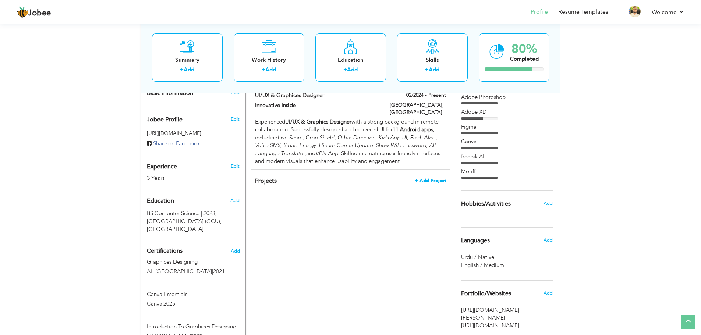
click at [439, 178] on span "+ Add Project" at bounding box center [430, 180] width 31 height 5
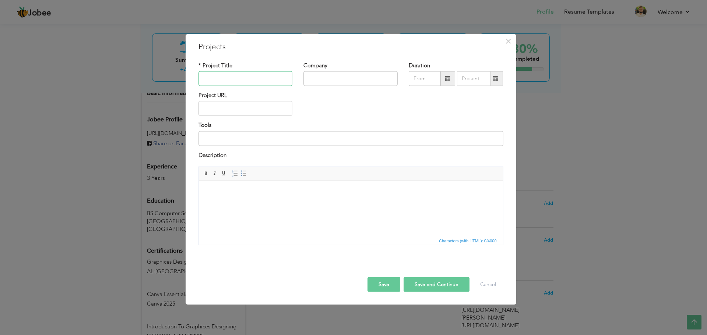
paste input "Sketch App (Android)"
type input "Sketch App (Android)"
click at [341, 73] on input "text" at bounding box center [350, 78] width 94 height 15
type input "innovative inside"
click at [265, 108] on input "text" at bounding box center [245, 108] width 94 height 15
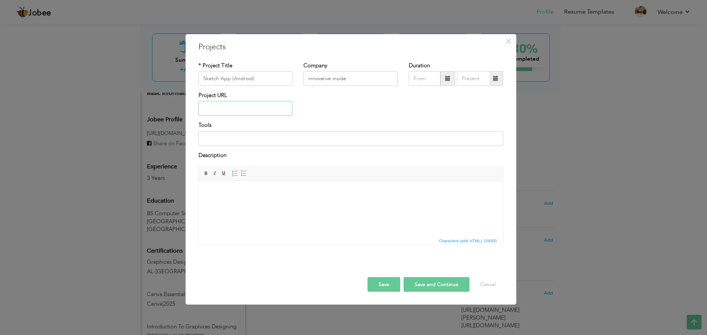
paste input "[URL][DOMAIN_NAME]"
type input "[URL][DOMAIN_NAME]"
click at [424, 79] on input "08/2025" at bounding box center [425, 78] width 32 height 15
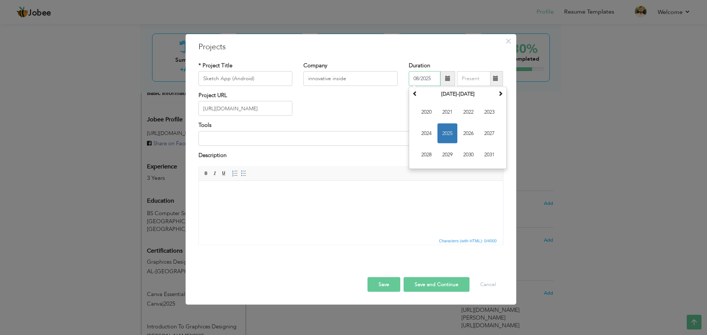
click at [441, 133] on span "2025" at bounding box center [447, 134] width 20 height 20
click at [448, 114] on span "Feb" at bounding box center [447, 112] width 20 height 20
type input "02/2025"
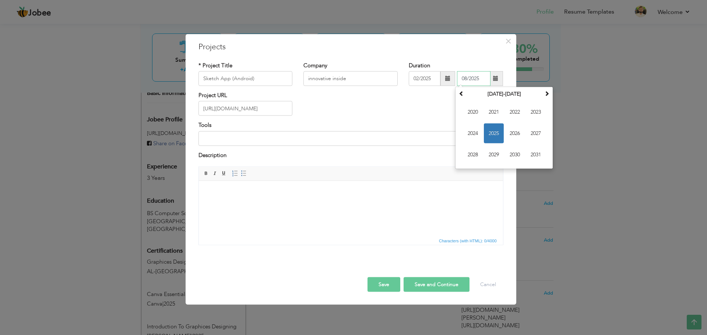
click at [471, 80] on input "08/2025" at bounding box center [474, 78] width 34 height 15
click at [492, 130] on span "2025" at bounding box center [494, 134] width 20 height 20
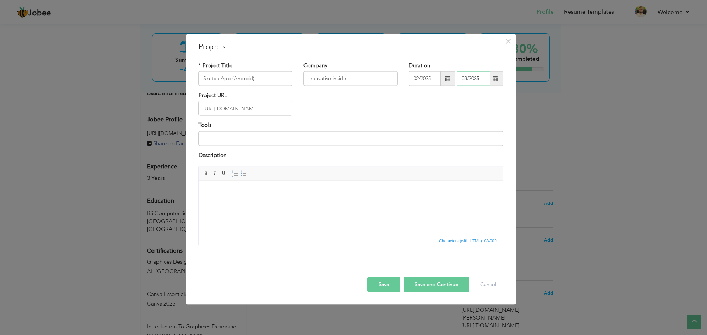
click at [479, 76] on input "08/2025" at bounding box center [474, 78] width 34 height 15
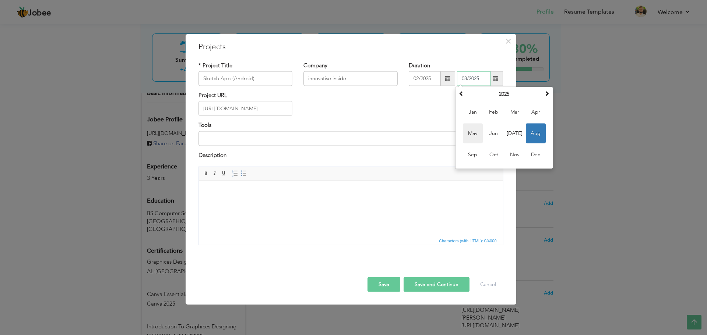
click at [477, 134] on span "May" at bounding box center [473, 134] width 20 height 20
type input "05/2025"
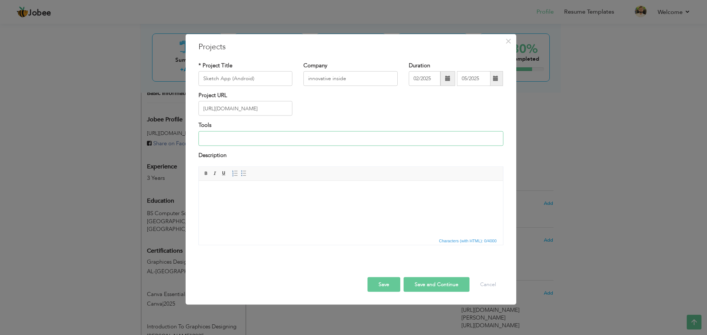
click at [246, 139] on input at bounding box center [350, 138] width 305 height 15
type input "Figma"
click at [299, 203] on html at bounding box center [350, 192] width 304 height 22
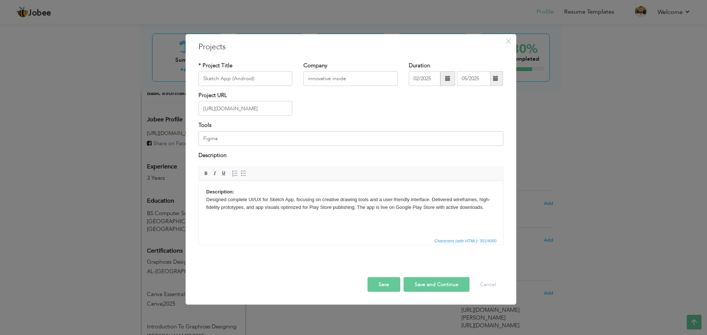
click at [426, 283] on button "Save and Continue" at bounding box center [437, 285] width 66 height 15
type input "Innovative Inside"
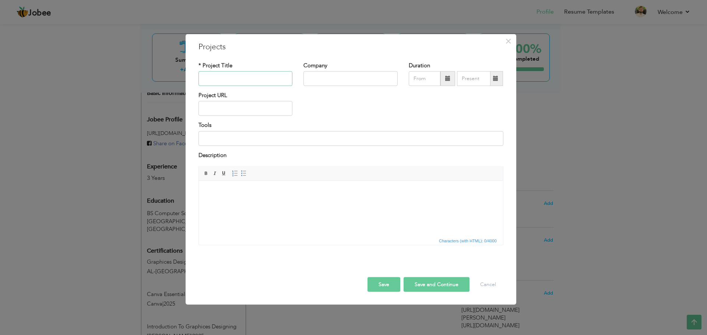
click at [240, 81] on input "text" at bounding box center [245, 78] width 94 height 15
paste input "Voice Changer (Android)"
type input "Voice Changer (Android)"
click at [340, 80] on input "text" at bounding box center [350, 78] width 94 height 15
type input "innovative inside"
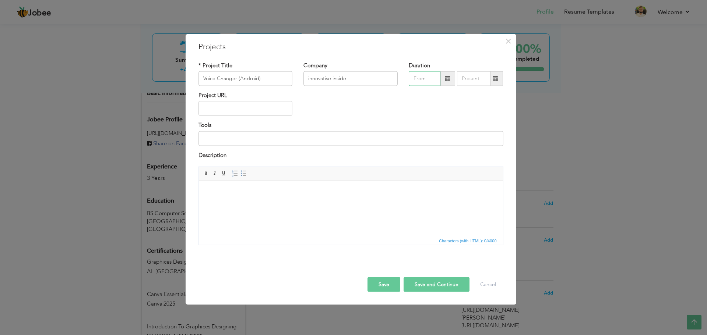
click at [422, 78] on input "text" at bounding box center [425, 78] width 32 height 15
click at [454, 133] on span "Jun" at bounding box center [447, 134] width 20 height 20
type input "06/2025"
click at [465, 80] on input "text" at bounding box center [474, 78] width 34 height 15
click at [251, 111] on input "text" at bounding box center [245, 108] width 94 height 15
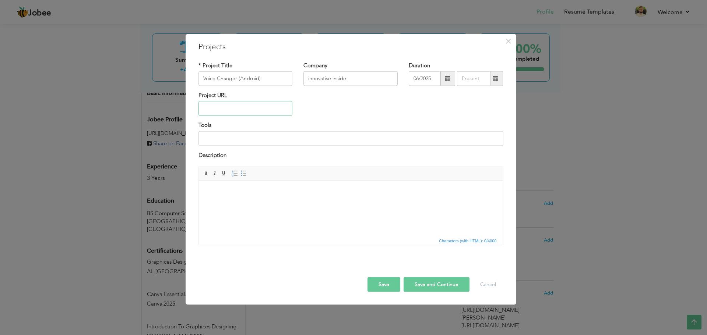
paste input "(to be published on Google Play Store)"
type input "(to be published on Google Play Store)"
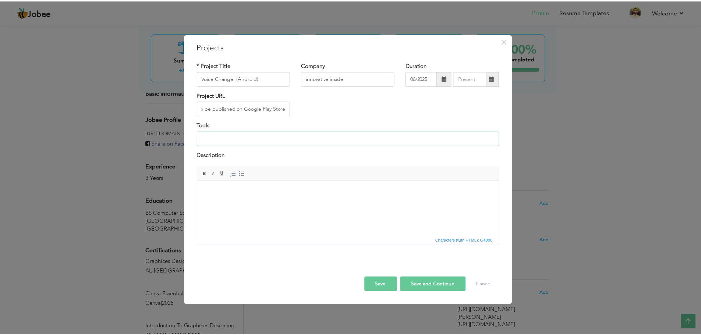
scroll to position [0, 0]
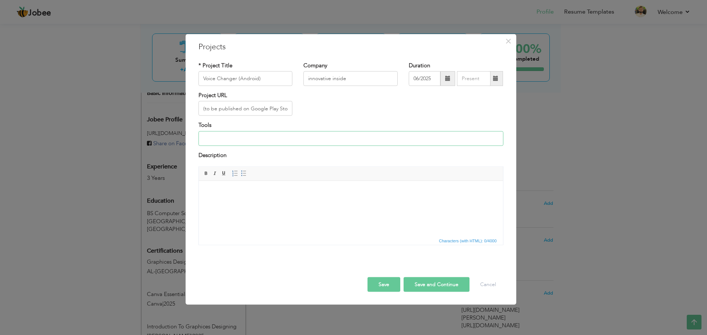
click at [249, 141] on input at bounding box center [350, 138] width 305 height 15
type input "Figma"
click at [298, 203] on html at bounding box center [350, 192] width 304 height 22
click at [445, 286] on button "Save and Continue" at bounding box center [437, 285] width 66 height 15
type input "Innovative Inside"
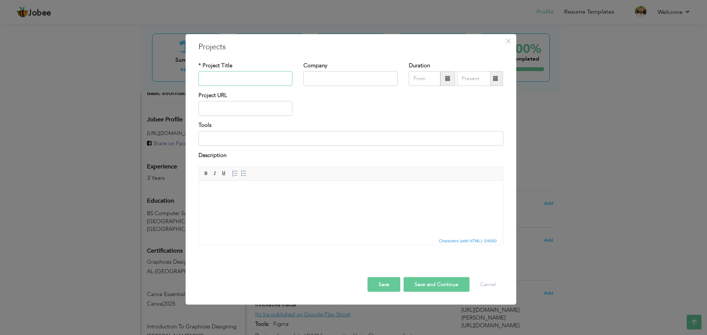
click at [256, 81] on input "text" at bounding box center [245, 78] width 94 height 15
paste input "Crop Shield (University Project)"
type input "Crop Shield (University Project)"
click at [354, 81] on input "text" at bounding box center [350, 78] width 94 height 15
type input "innovative inside"
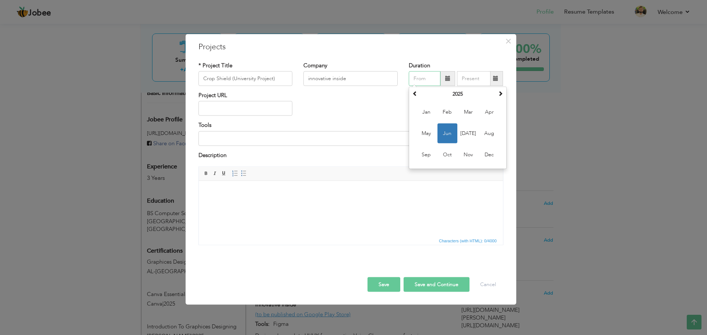
click at [430, 81] on input "text" at bounding box center [425, 78] width 32 height 15
click at [417, 95] on span at bounding box center [414, 93] width 5 height 5
click at [452, 96] on th "2024" at bounding box center [457, 94] width 77 height 11
click at [461, 97] on th "2019-2030" at bounding box center [457, 94] width 77 height 11
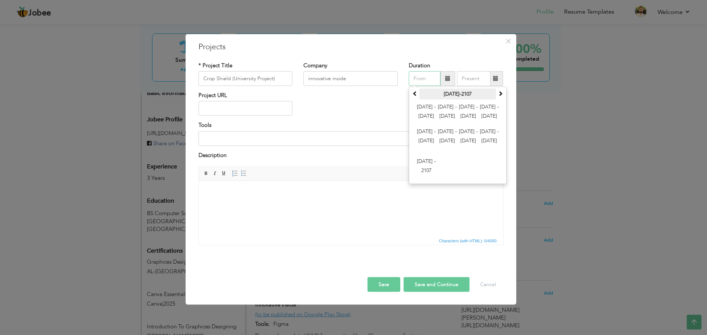
click at [481, 95] on th "2000-2107" at bounding box center [457, 94] width 77 height 11
click at [499, 95] on span at bounding box center [500, 93] width 5 height 5
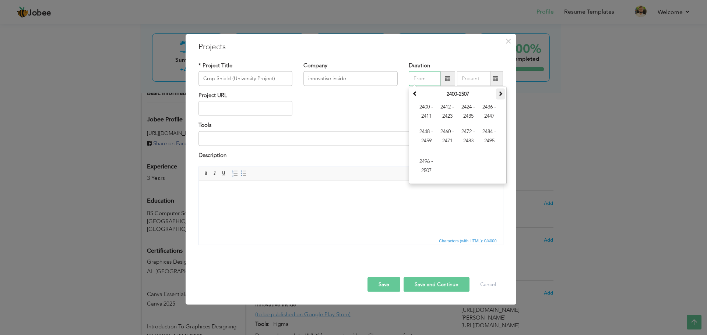
click at [499, 95] on span at bounding box center [500, 93] width 5 height 5
click at [499, 94] on span at bounding box center [500, 93] width 5 height 5
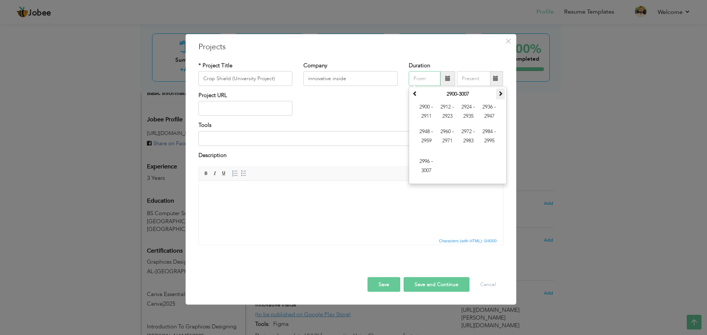
click at [499, 94] on span at bounding box center [500, 93] width 5 height 5
click at [498, 94] on span at bounding box center [500, 93] width 5 height 5
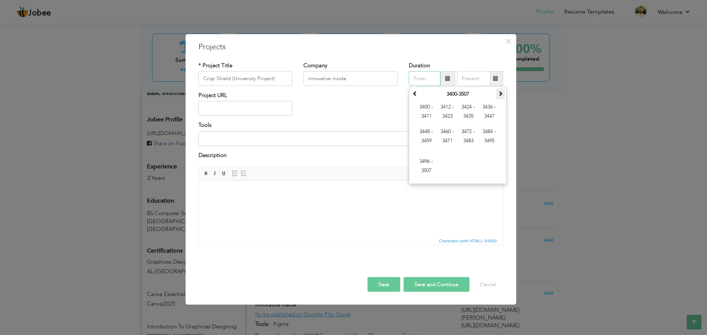
click at [498, 93] on span at bounding box center [500, 93] width 5 height 5
drag, startPoint x: 498, startPoint y: 93, endPoint x: 459, endPoint y: 95, distance: 38.7
click at [497, 92] on th at bounding box center [500, 94] width 9 height 11
click at [422, 79] on input "text" at bounding box center [425, 78] width 32 height 15
click at [447, 77] on span at bounding box center [447, 78] width 5 height 5
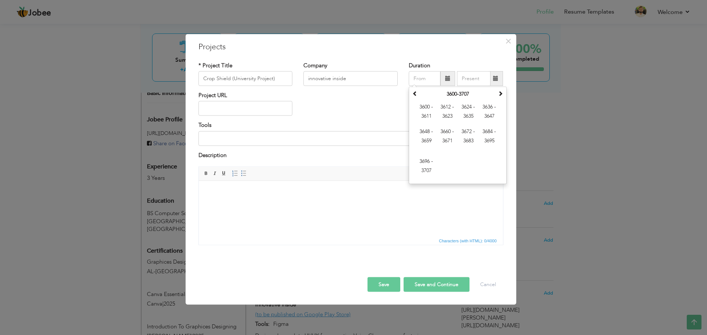
click at [387, 106] on div "Project URL" at bounding box center [351, 107] width 316 height 30
click at [452, 80] on span at bounding box center [447, 78] width 15 height 15
click at [448, 93] on th "3600-3707" at bounding box center [457, 94] width 77 height 11
click at [415, 95] on span at bounding box center [414, 93] width 5 height 5
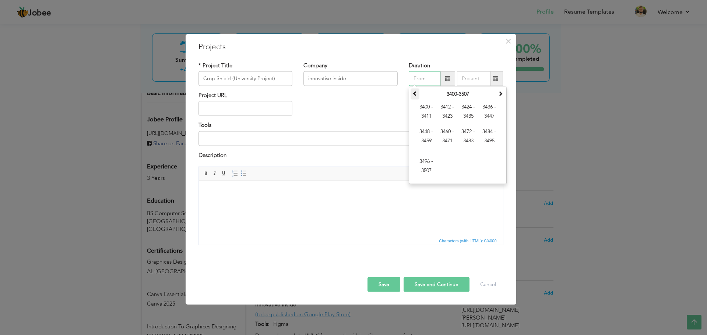
click at [415, 95] on span at bounding box center [414, 93] width 5 height 5
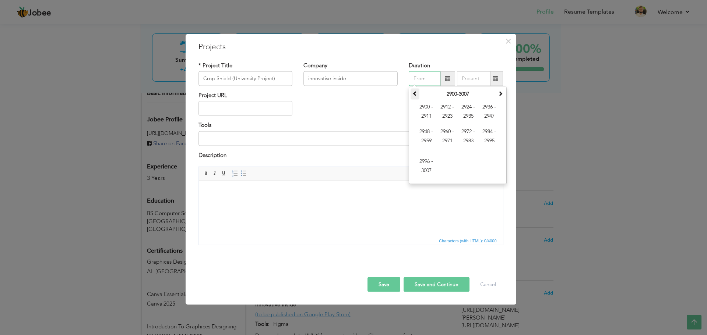
click at [415, 95] on span at bounding box center [414, 93] width 5 height 5
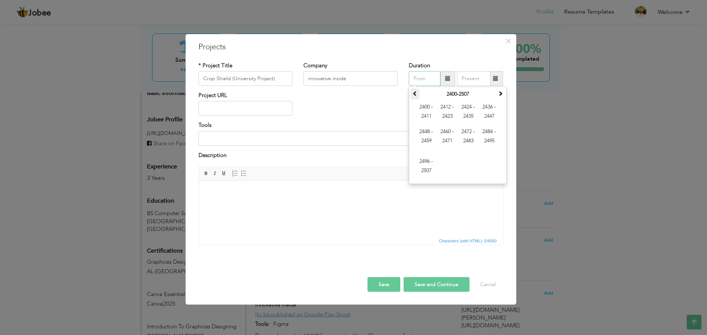
click at [415, 95] on span at bounding box center [414, 93] width 5 height 5
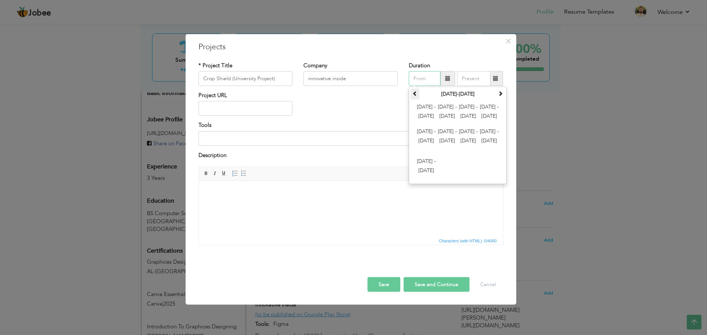
click at [415, 95] on span at bounding box center [414, 93] width 5 height 5
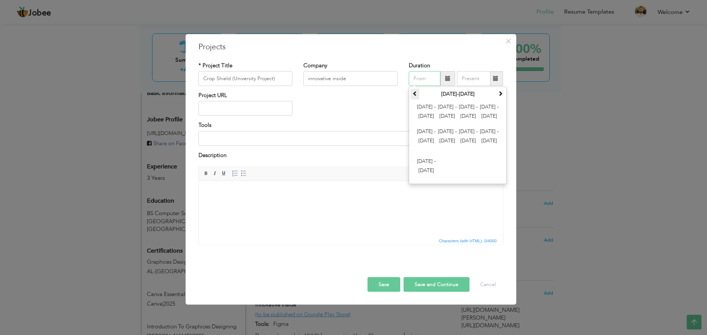
click at [415, 95] on span at bounding box center [414, 93] width 5 height 5
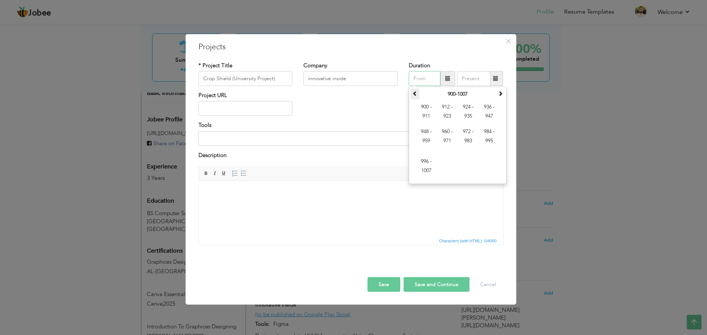
click at [415, 95] on span at bounding box center [414, 93] width 5 height 5
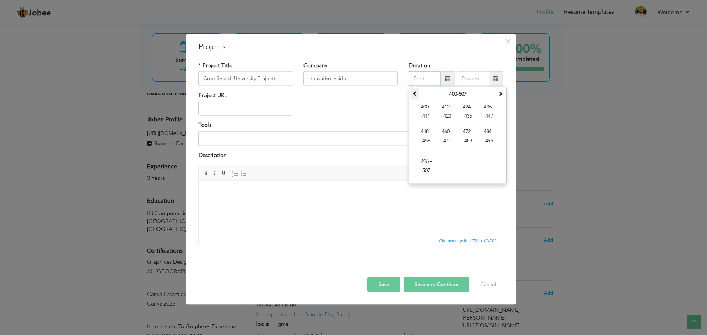
click at [415, 94] on span at bounding box center [414, 93] width 5 height 5
click at [500, 91] on span at bounding box center [500, 93] width 5 height 5
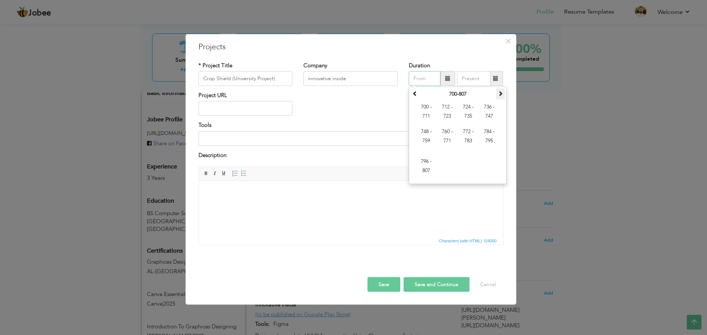
click at [500, 91] on span at bounding box center [500, 93] width 5 height 5
click at [500, 90] on th at bounding box center [500, 94] width 9 height 11
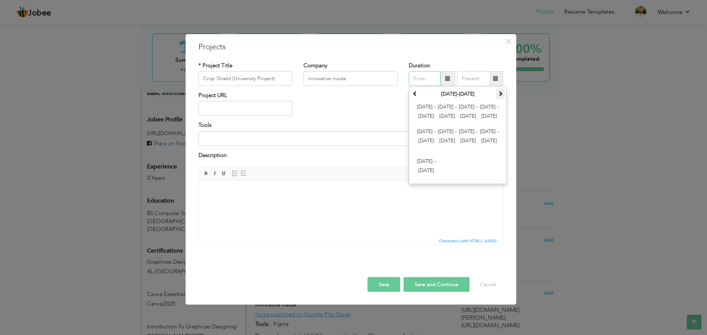
click at [500, 90] on th at bounding box center [500, 94] width 9 height 11
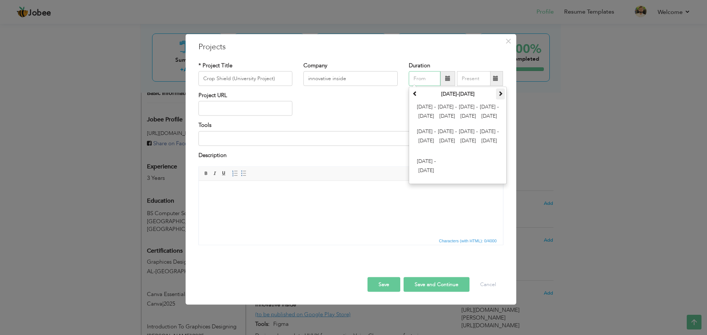
click at [500, 90] on th at bounding box center [500, 94] width 9 height 11
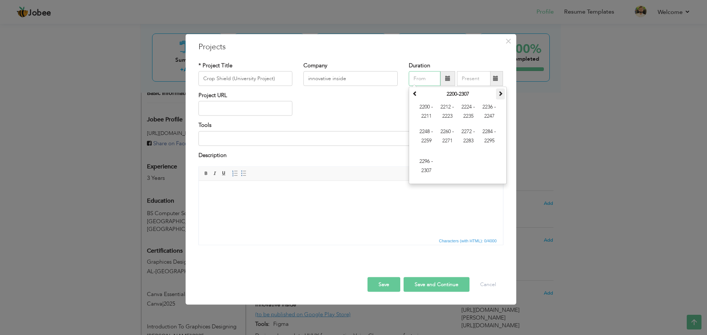
click at [500, 90] on th at bounding box center [500, 94] width 9 height 11
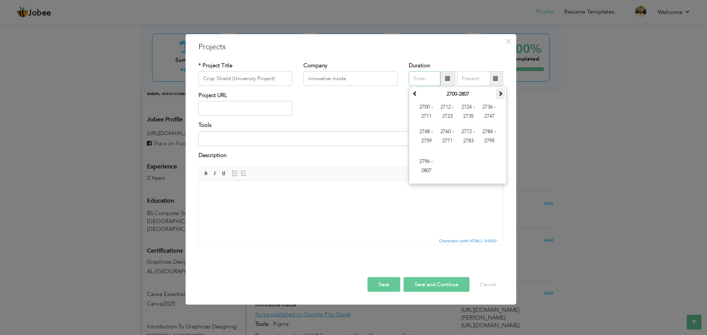
click at [500, 90] on th at bounding box center [500, 94] width 9 height 11
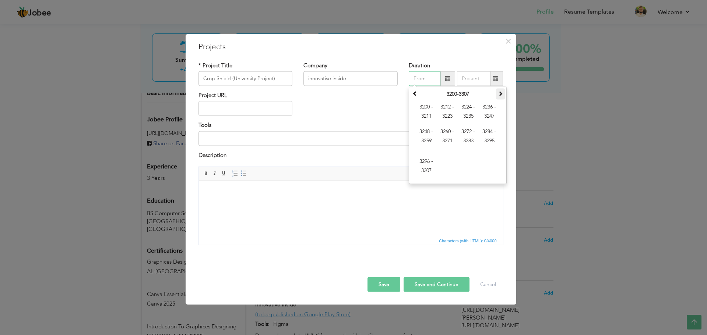
click at [500, 90] on th at bounding box center [500, 94] width 9 height 11
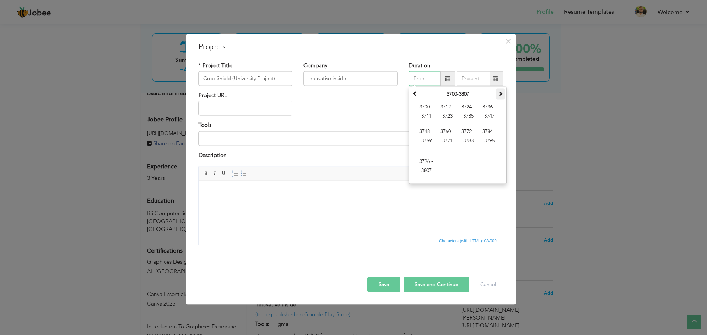
click at [500, 90] on th at bounding box center [500, 94] width 9 height 11
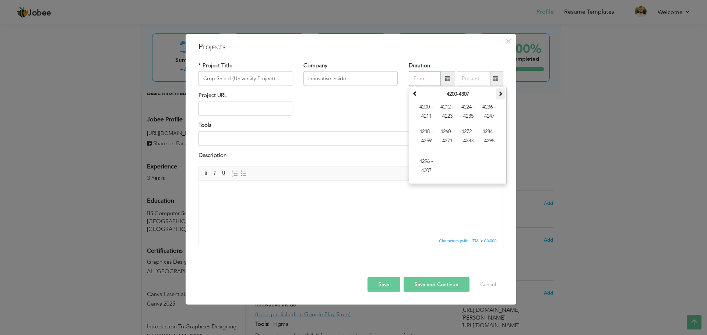
click at [500, 90] on th at bounding box center [500, 94] width 9 height 11
click at [493, 281] on button "Cancel" at bounding box center [488, 285] width 31 height 15
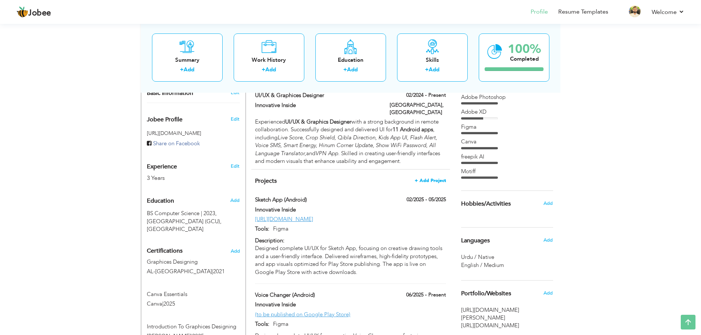
click at [435, 178] on span "+ Add Project" at bounding box center [430, 180] width 31 height 5
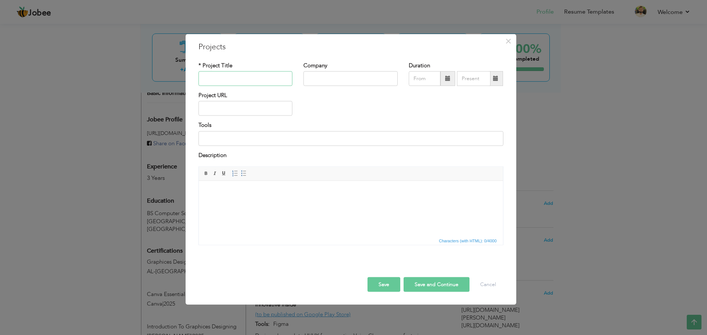
click at [267, 81] on input "text" at bounding box center [245, 78] width 94 height 15
type input "Crop Shield (University Project)"
click at [332, 73] on input "text" at bounding box center [350, 78] width 94 height 15
type input "Innovative inside"
click at [425, 78] on input "text" at bounding box center [425, 78] width 32 height 15
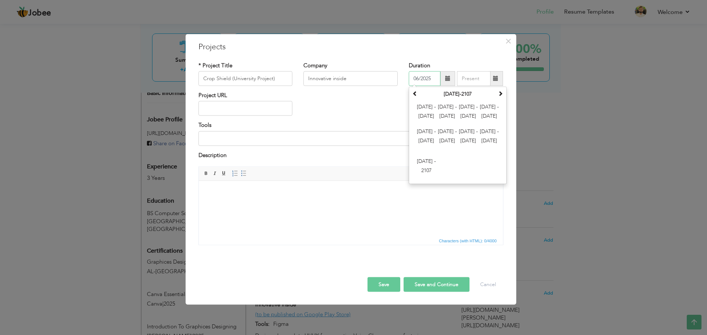
click at [429, 83] on input "06/2025" at bounding box center [425, 78] width 32 height 15
click at [433, 76] on input "06/2025" at bounding box center [425, 78] width 32 height 15
click at [418, 76] on input "06/202" at bounding box center [425, 78] width 32 height 15
click at [431, 80] on input "10/202" at bounding box center [425, 78] width 32 height 15
type input "10/2024"
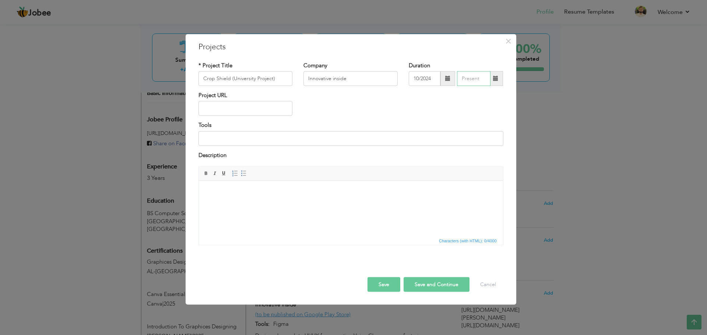
click at [472, 79] on input "text" at bounding box center [474, 78] width 34 height 15
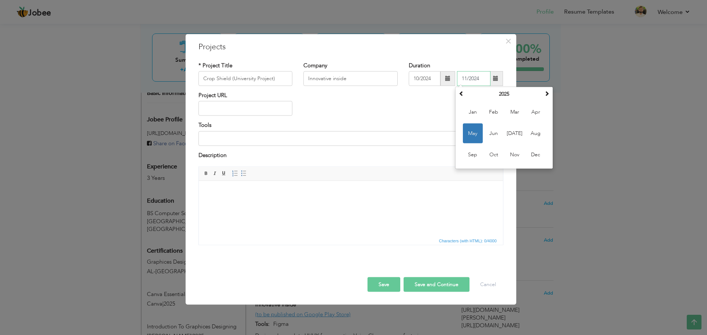
type input "11/2024"
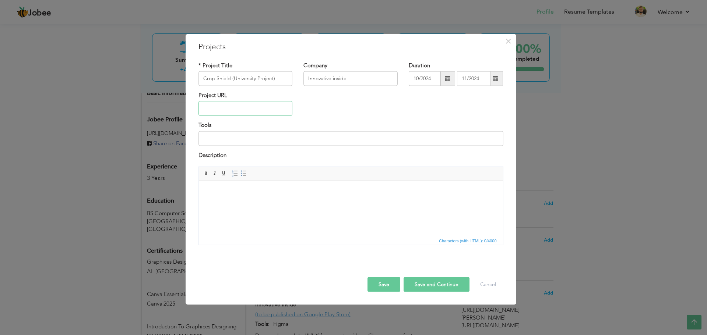
click at [223, 112] on input "text" at bounding box center [245, 108] width 94 height 15
paste input "(N/A)"
type input "(N/A)"
click at [231, 141] on input at bounding box center [350, 138] width 305 height 15
type input "Figma"
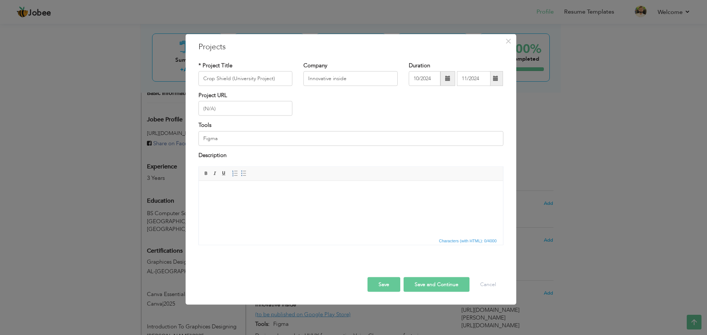
click at [244, 193] on body at bounding box center [350, 192] width 289 height 8
click at [443, 284] on button "Save and Continue" at bounding box center [437, 285] width 66 height 15
type input "Innovative Inside"
click at [232, 78] on input "text" at bounding box center [245, 78] width 94 height 15
paste input "Kids App UI (Sold Project)"
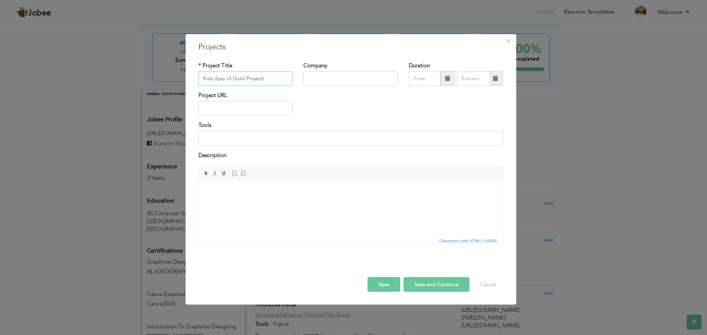
type input "Kids App UI (Sold Project)"
click at [332, 84] on input "text" at bounding box center [350, 78] width 94 height 15
type input "innovative inside"
click at [416, 80] on input "text" at bounding box center [425, 78] width 32 height 15
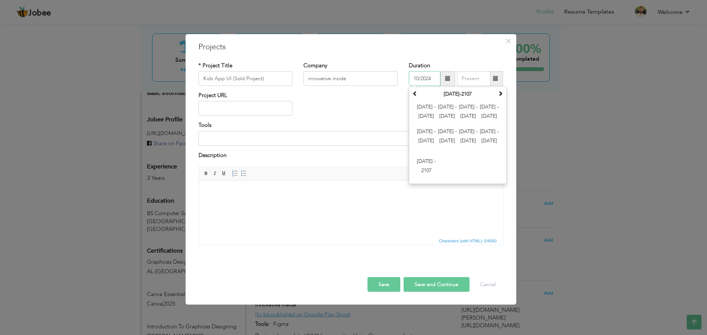
click at [417, 77] on input "10/2024" at bounding box center [425, 78] width 32 height 15
click at [419, 77] on input "10/2024" at bounding box center [425, 78] width 32 height 15
type input "08/2024"
click at [475, 83] on input "text" at bounding box center [474, 78] width 34 height 15
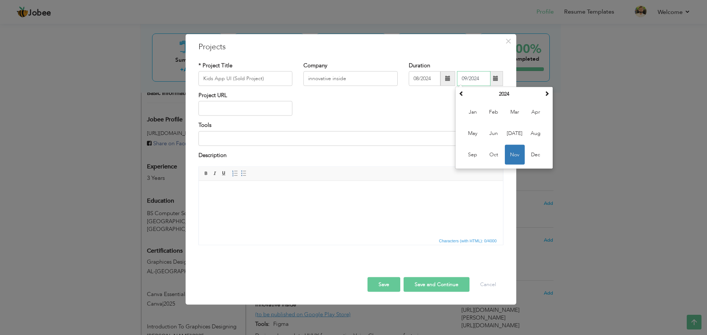
type input "09/2024"
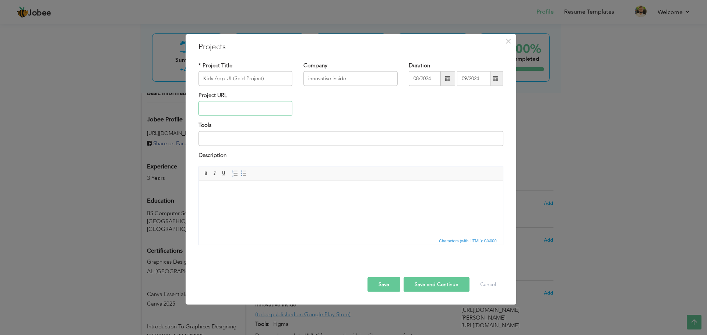
click at [243, 110] on input "text" at bounding box center [245, 108] width 94 height 15
paste input "(N/A)"
type input "(N/A)"
click at [255, 140] on input at bounding box center [350, 138] width 305 height 15
type input "Figma"
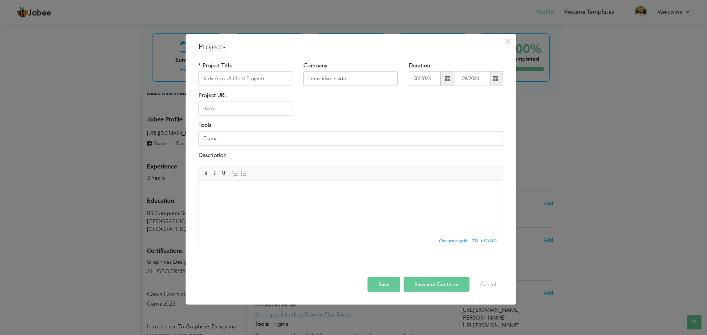
click at [264, 194] on body at bounding box center [350, 192] width 289 height 8
paste body
drag, startPoint x: 225, startPoint y: 188, endPoint x: 114, endPoint y: 202, distance: 111.8
click at [198, 202] on html "(N/A)" at bounding box center [350, 192] width 304 height 22
click at [452, 287] on button "Save and Continue" at bounding box center [437, 285] width 66 height 15
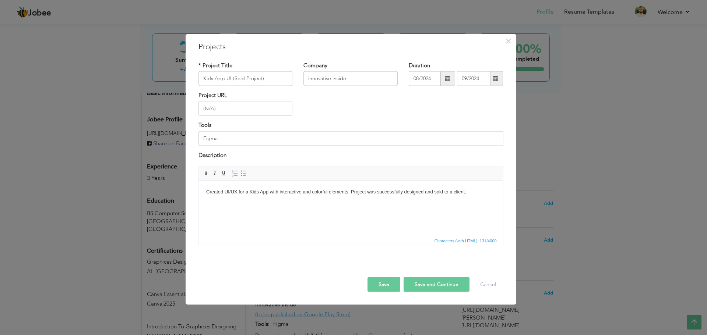
type input "Innovative Inside"
click at [510, 44] on span "×" at bounding box center [508, 40] width 6 height 13
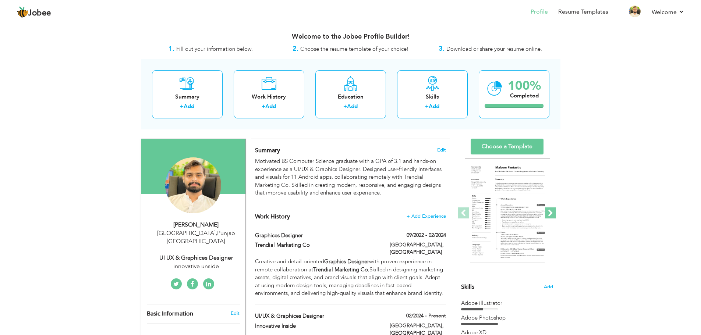
click at [551, 214] on span at bounding box center [550, 213] width 11 height 11
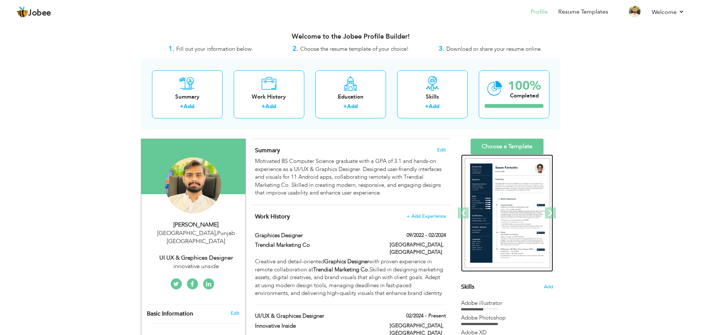
click at [535, 215] on img at bounding box center [507, 213] width 85 height 110
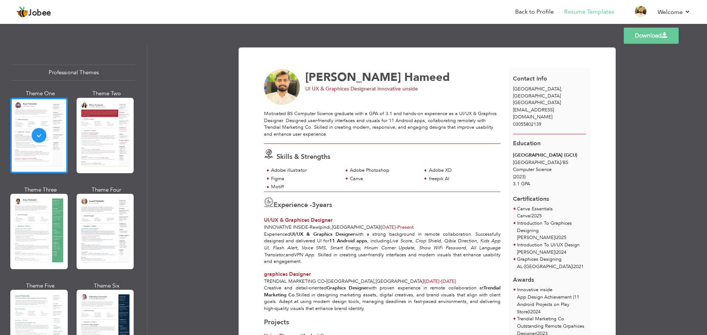
click at [404, 87] on span "at innovative unside" at bounding box center [394, 88] width 46 height 7
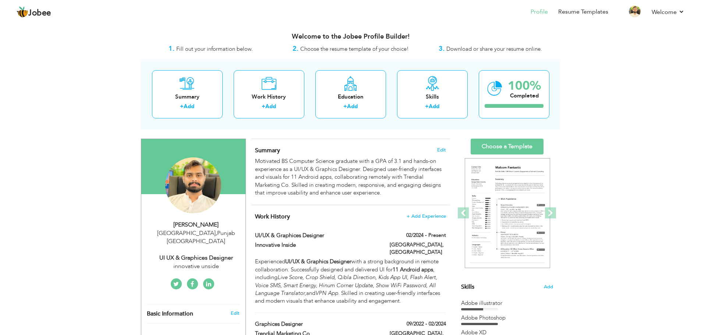
click at [204, 254] on div "UI UX & Graphices Designer" at bounding box center [196, 258] width 99 height 8
select select "number:166"
select select "number:5"
type input "innovative unside"
type input "UI UX & Graphices Designer"
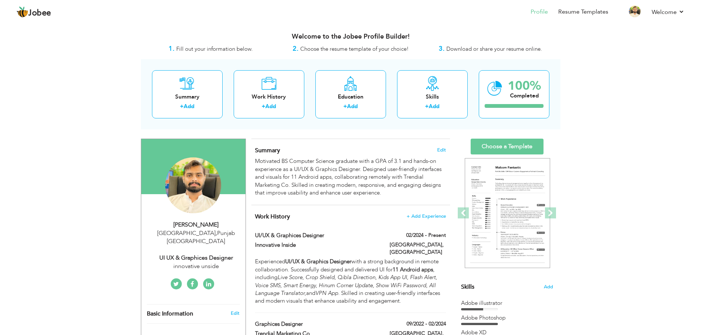
type input "https://www.linkedin.com/in/muzamal-hameed-876490356?utm_source=share&utm_campa…"
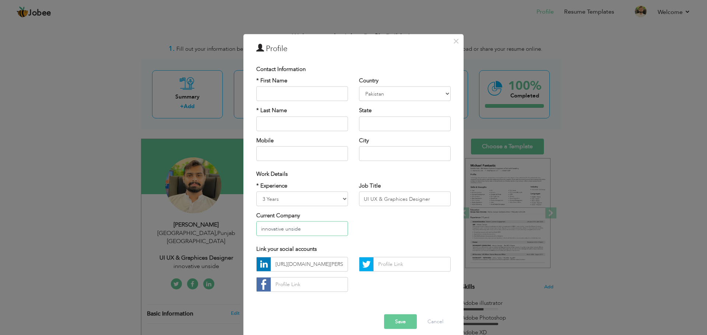
click at [286, 230] on input "innovative unside" at bounding box center [302, 229] width 92 height 15
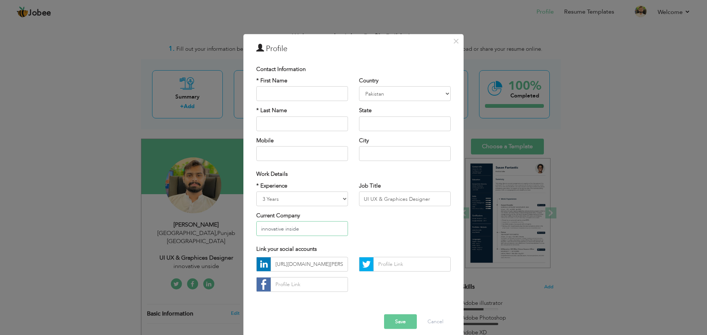
type input "innovative inside"
click at [398, 320] on button "Save" at bounding box center [400, 321] width 33 height 15
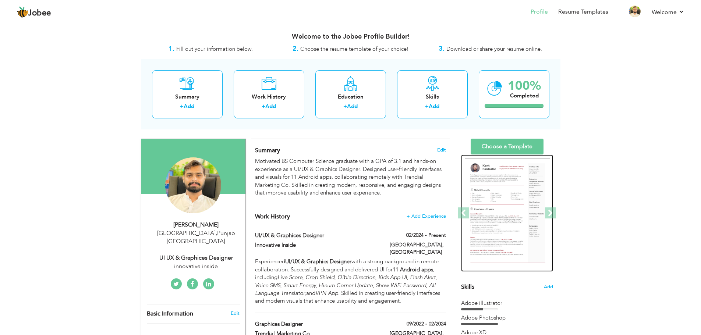
click at [522, 222] on img at bounding box center [507, 213] width 85 height 110
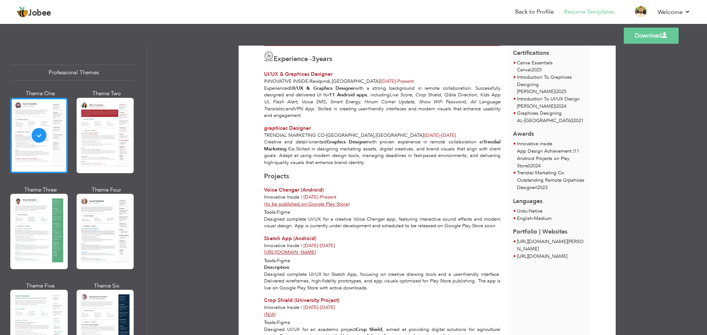
scroll to position [147, 0]
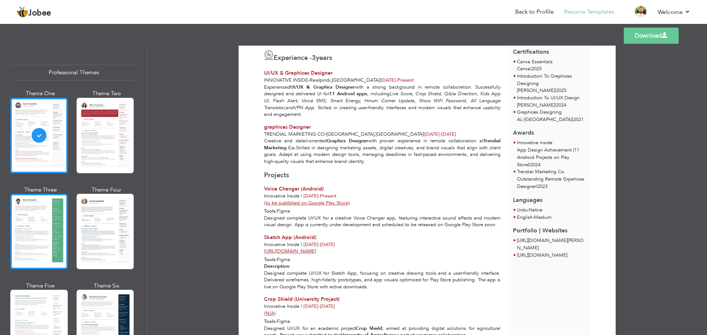
click at [50, 222] on div at bounding box center [38, 231] width 57 height 75
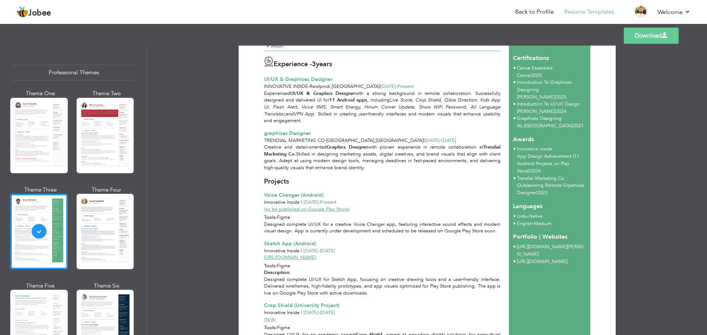
scroll to position [238, 0]
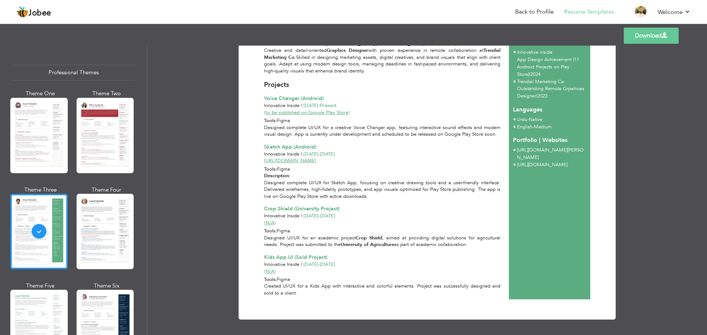
click at [299, 254] on span "Kids App UI (Sold Project)" at bounding box center [295, 257] width 63 height 7
click at [652, 42] on link "Download" at bounding box center [651, 36] width 55 height 16
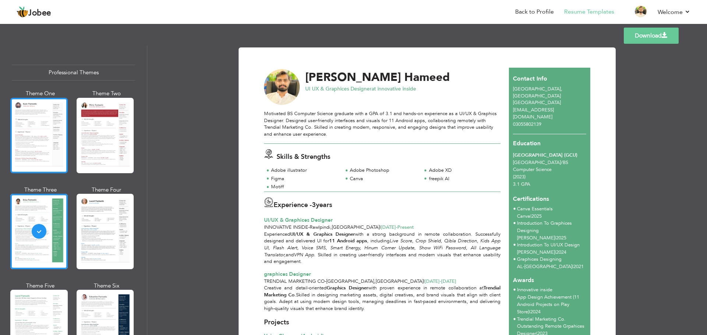
click at [46, 137] on div at bounding box center [38, 135] width 57 height 75
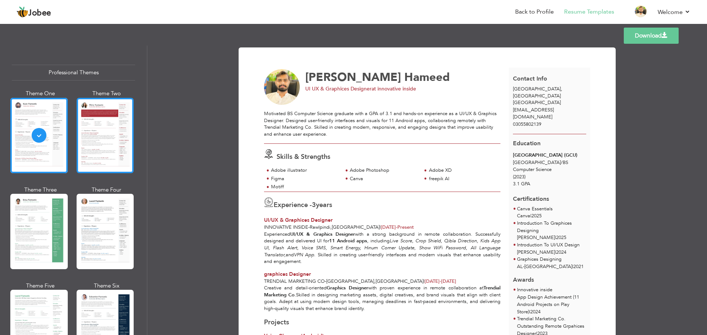
click at [101, 135] on div at bounding box center [105, 135] width 57 height 75
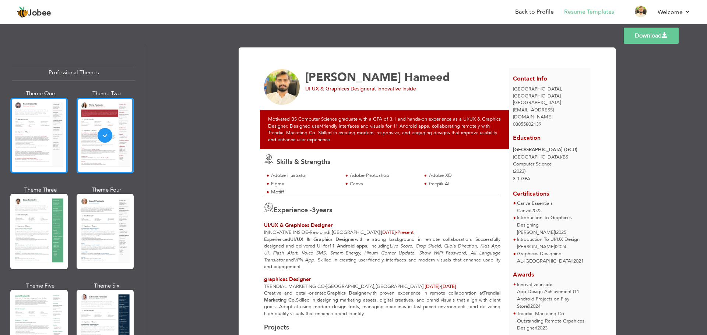
click at [36, 135] on div at bounding box center [38, 135] width 57 height 75
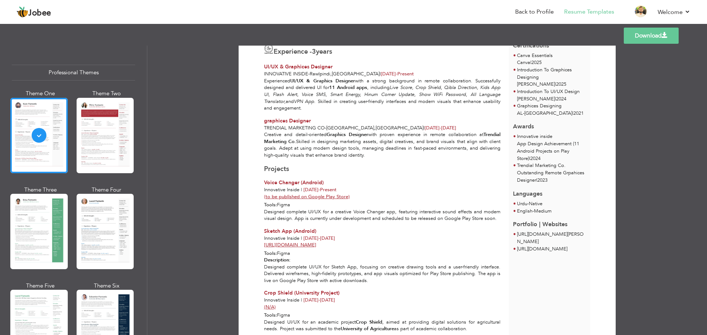
scroll to position [238, 0]
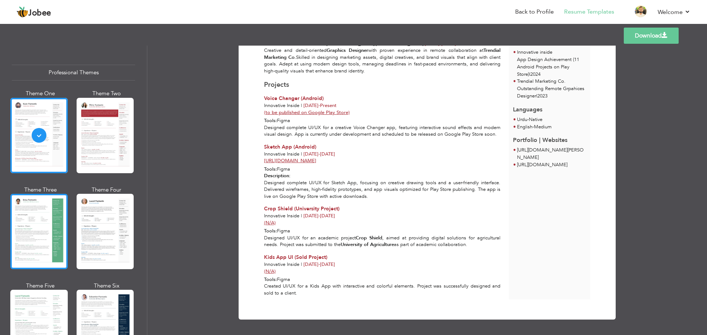
click at [38, 205] on div at bounding box center [38, 231] width 57 height 75
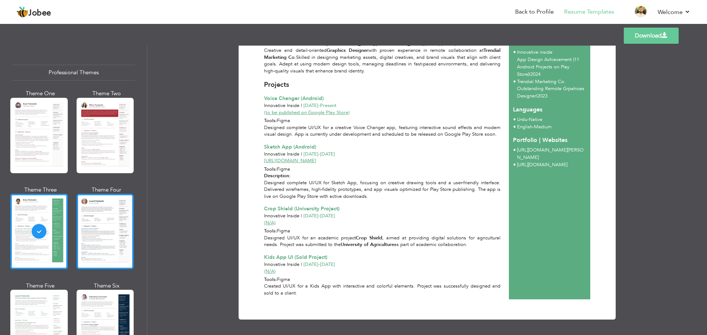
click at [103, 207] on div at bounding box center [105, 231] width 57 height 75
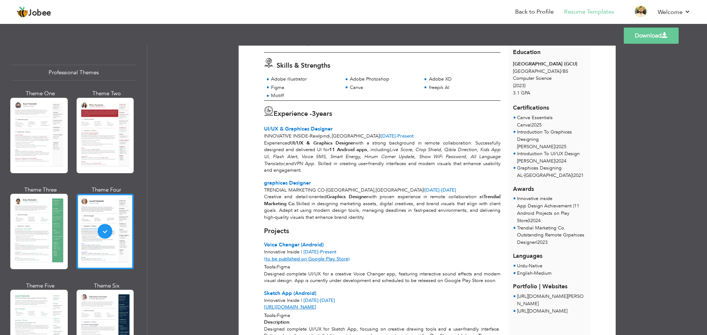
scroll to position [74, 0]
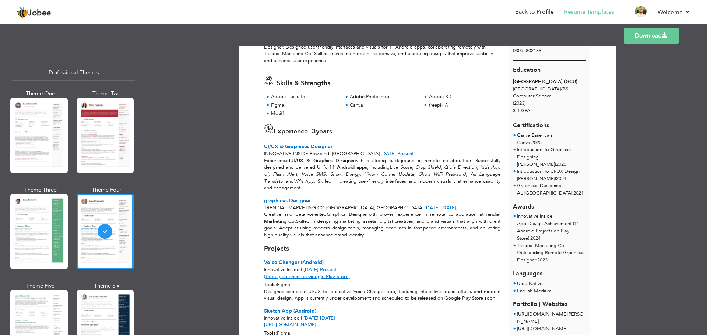
click at [649, 36] on link "Download" at bounding box center [651, 36] width 55 height 16
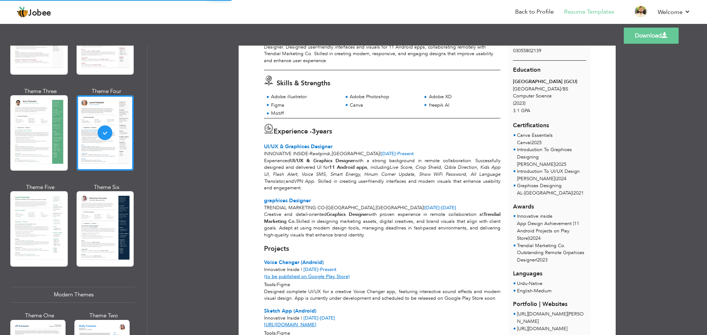
scroll to position [110, 0]
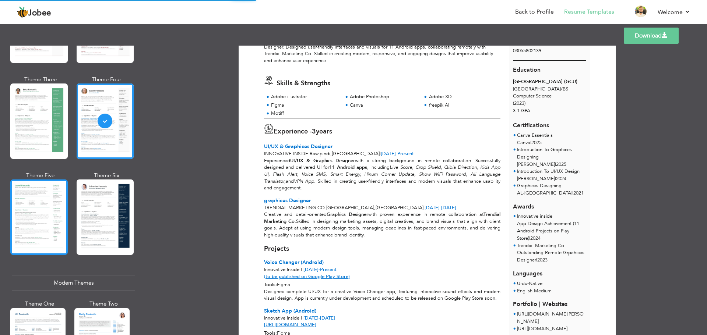
click at [35, 206] on div at bounding box center [38, 217] width 57 height 75
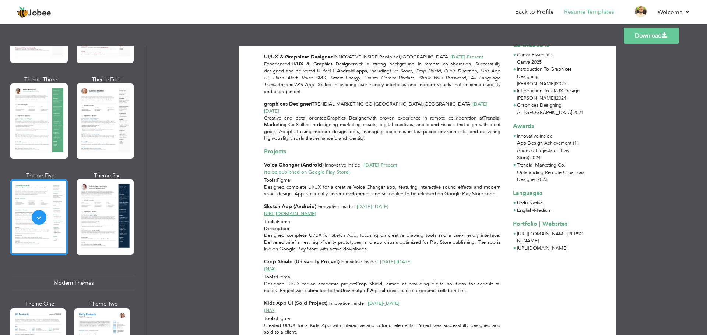
scroll to position [176, 0]
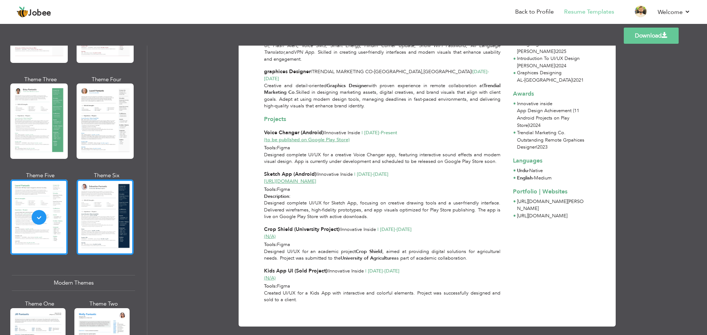
click at [94, 210] on div at bounding box center [105, 217] width 57 height 75
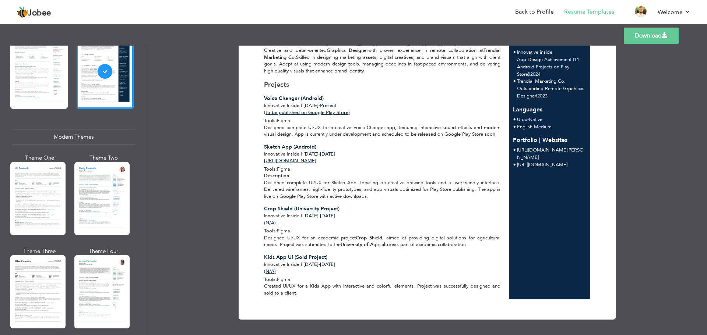
scroll to position [258, 0]
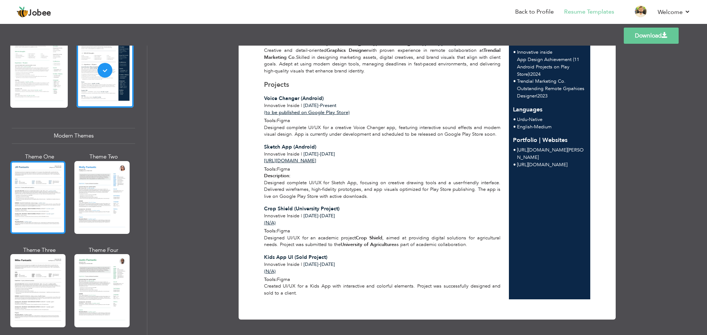
click at [38, 207] on div at bounding box center [37, 197] width 55 height 73
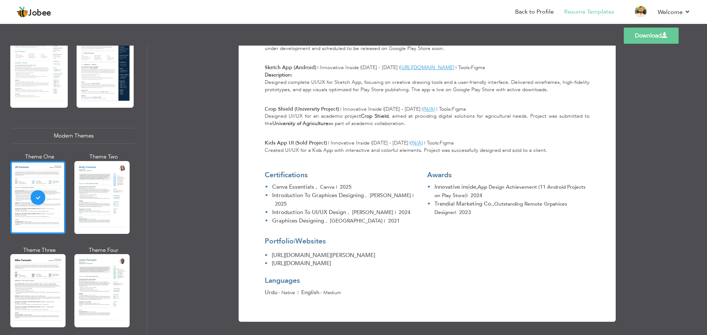
scroll to position [356, 0]
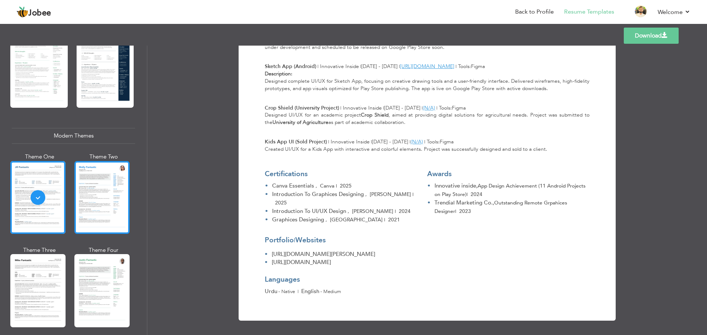
click at [98, 190] on div at bounding box center [101, 197] width 55 height 73
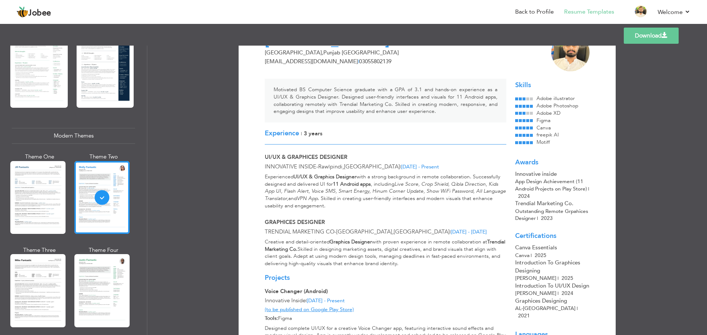
scroll to position [0, 0]
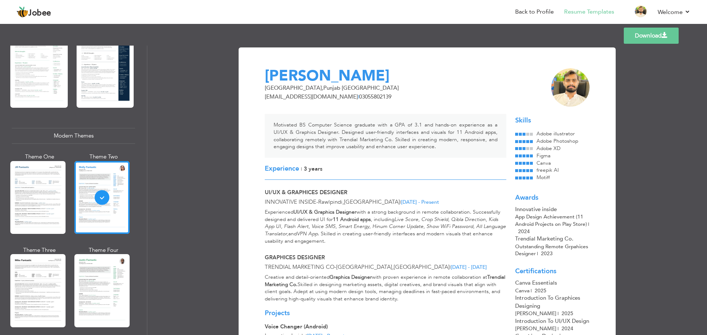
click at [645, 35] on link "Download" at bounding box center [651, 36] width 55 height 16
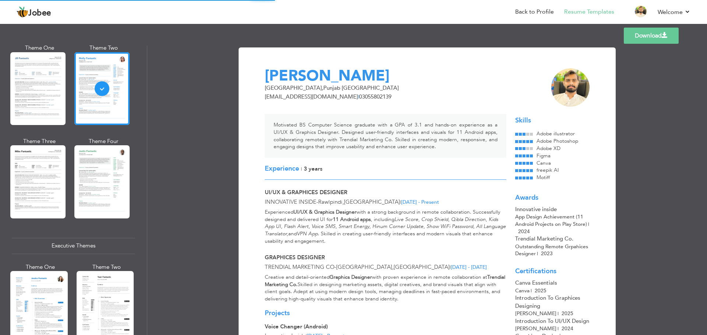
scroll to position [368, 0]
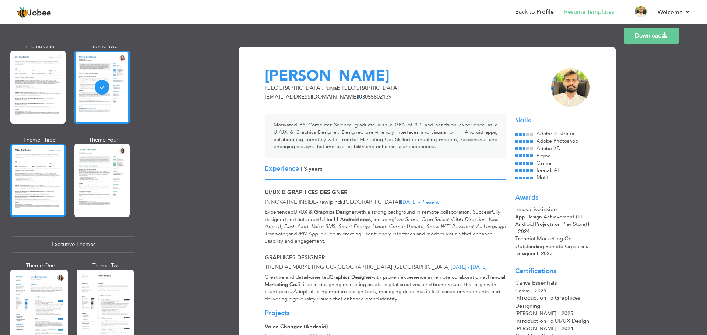
click at [40, 175] on div at bounding box center [37, 180] width 55 height 73
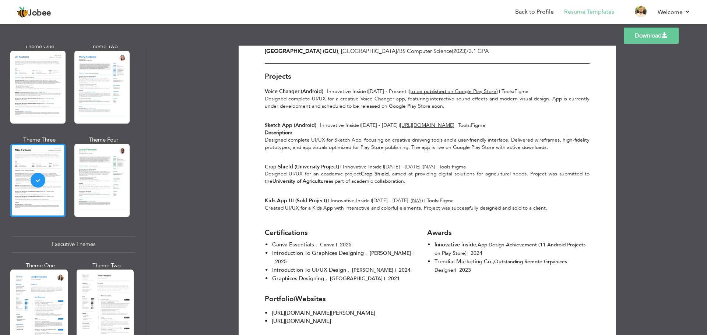
scroll to position [356, 0]
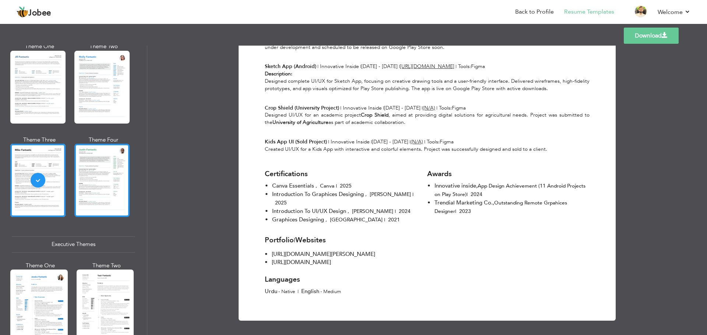
click at [115, 170] on div at bounding box center [101, 180] width 55 height 73
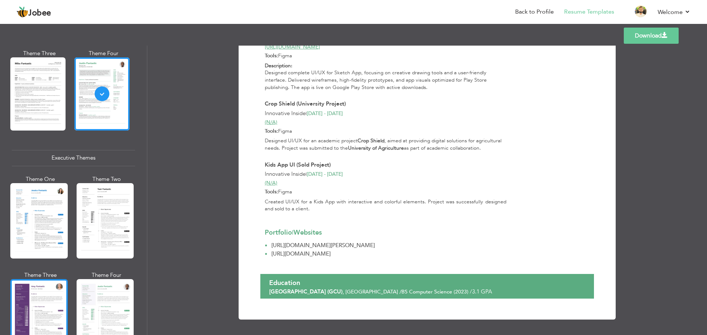
scroll to position [479, 0]
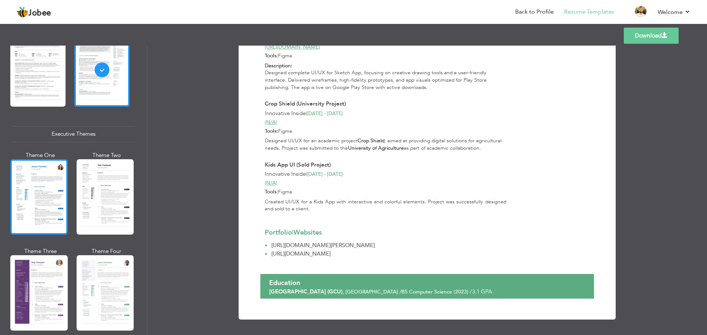
click at [27, 213] on div at bounding box center [38, 196] width 57 height 75
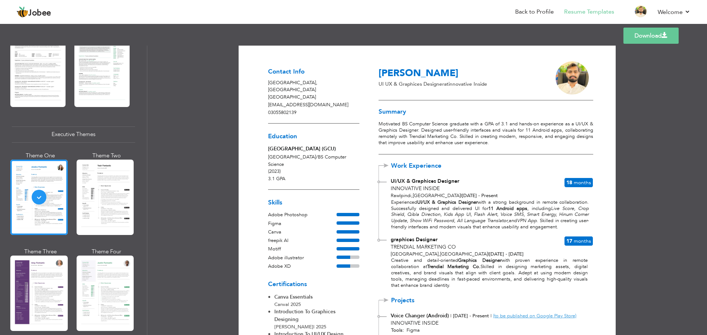
scroll to position [0, 0]
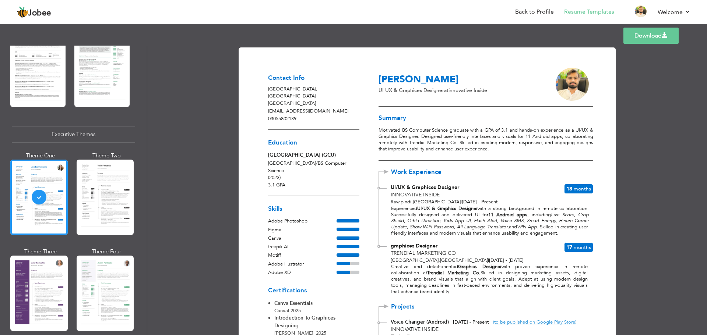
click at [648, 40] on link "Download" at bounding box center [650, 36] width 55 height 16
click at [105, 184] on div at bounding box center [105, 197] width 57 height 75
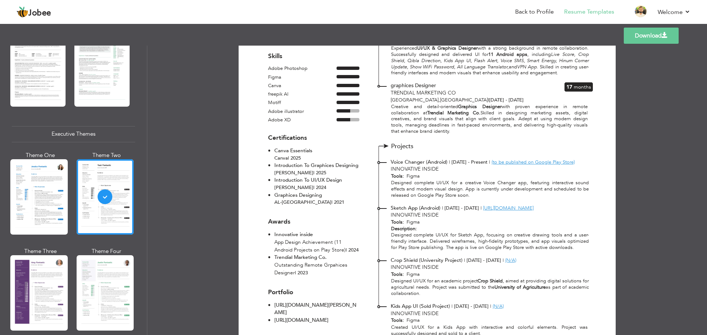
scroll to position [216, 0]
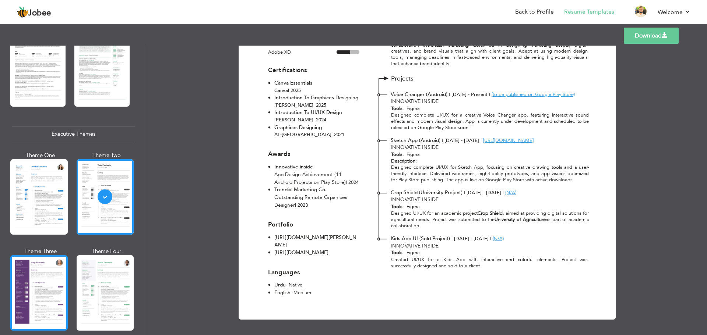
click at [24, 282] on div at bounding box center [38, 293] width 57 height 75
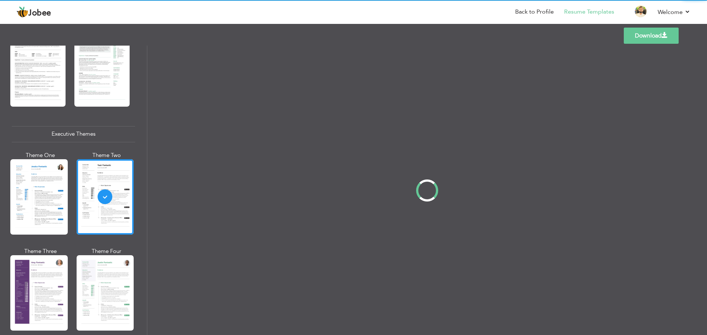
scroll to position [0, 0]
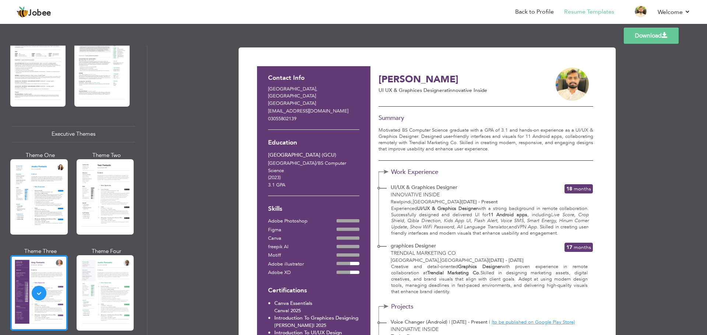
click at [366, 93] on div "Contact Info Lahore , Punjab Pakistan muzamalhameed999@gmail.com 03055802139 Ed…" at bounding box center [313, 293] width 113 height 454
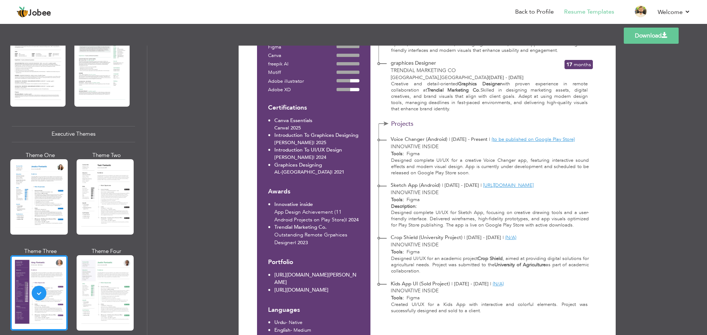
scroll to position [184, 0]
click at [335, 207] on span "App Design Achievement (11 Android Projects on Play Store)" at bounding box center [309, 214] width 71 height 15
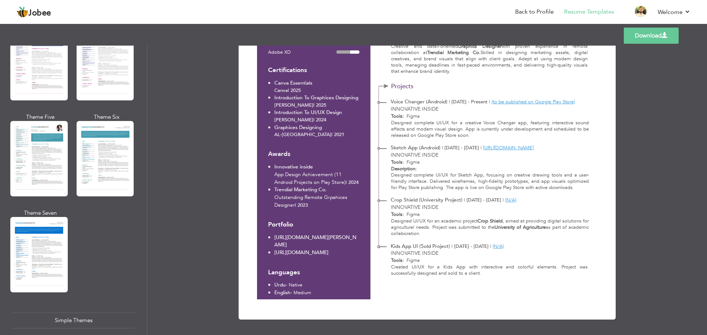
scroll to position [1031, 0]
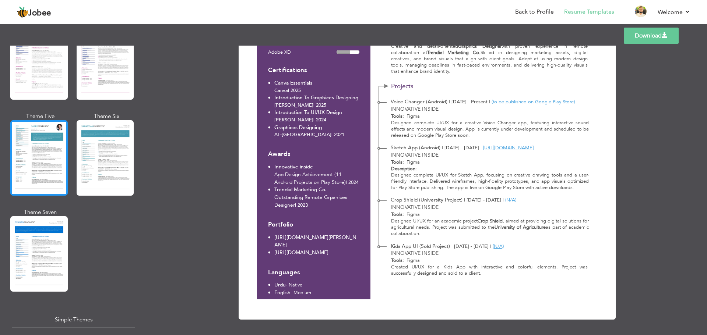
click at [40, 168] on div at bounding box center [38, 157] width 57 height 75
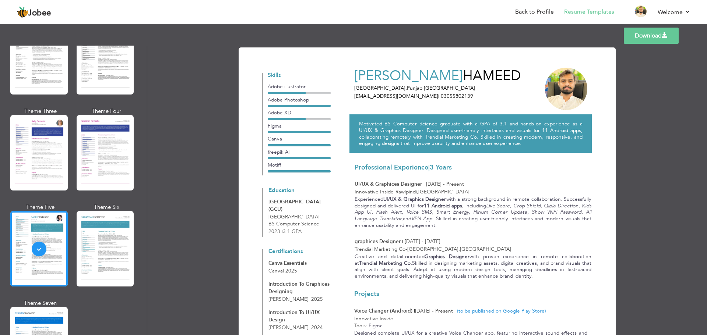
scroll to position [954, 0]
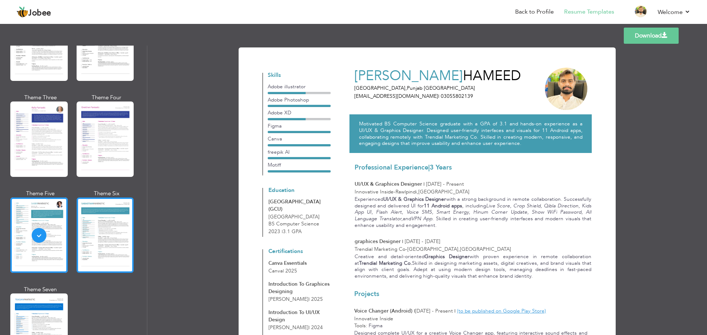
click at [107, 225] on div at bounding box center [105, 235] width 57 height 75
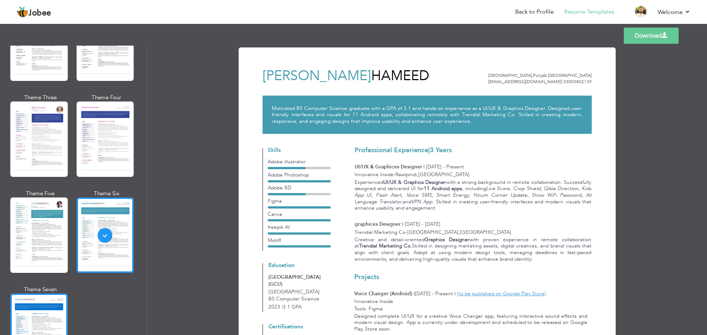
click at [33, 294] on div at bounding box center [38, 331] width 57 height 75
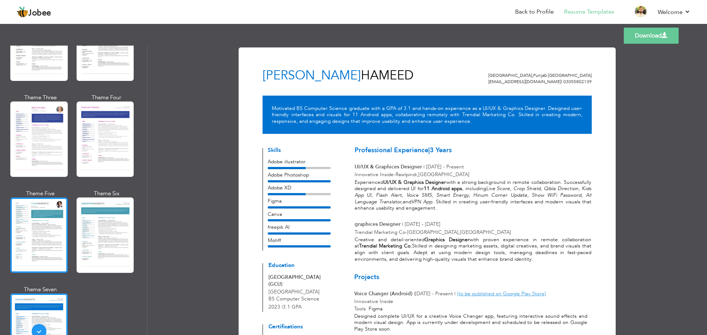
click at [54, 209] on div at bounding box center [38, 235] width 57 height 75
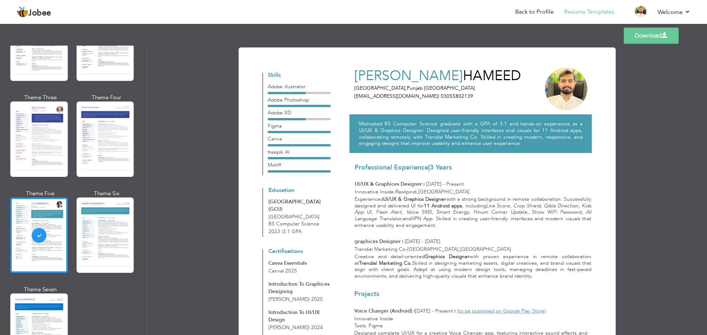
click at [650, 33] on link "Download" at bounding box center [651, 36] width 55 height 16
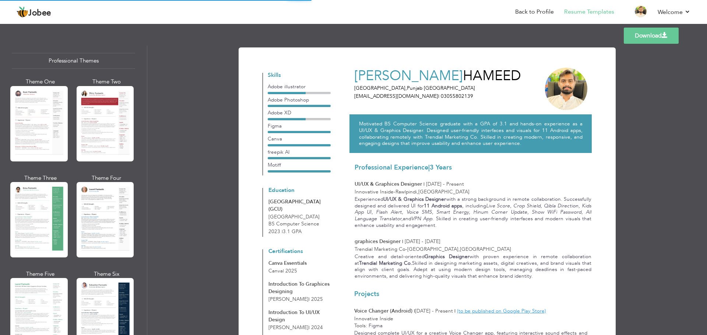
scroll to position [0, 0]
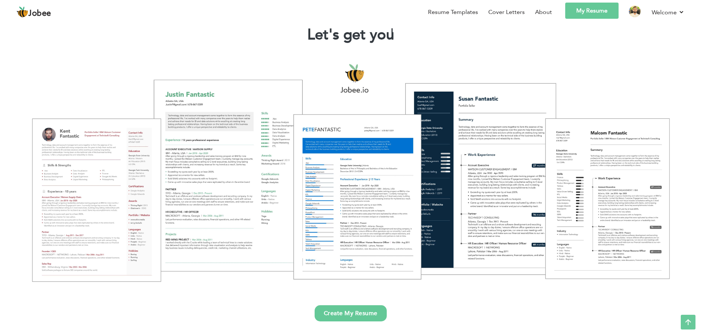
scroll to position [37, 0]
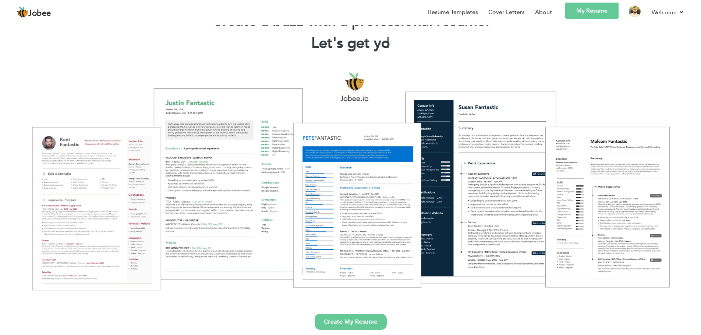
click at [582, 13] on link "My Resume" at bounding box center [591, 11] width 53 height 16
